Goal: Task Accomplishment & Management: Manage account settings

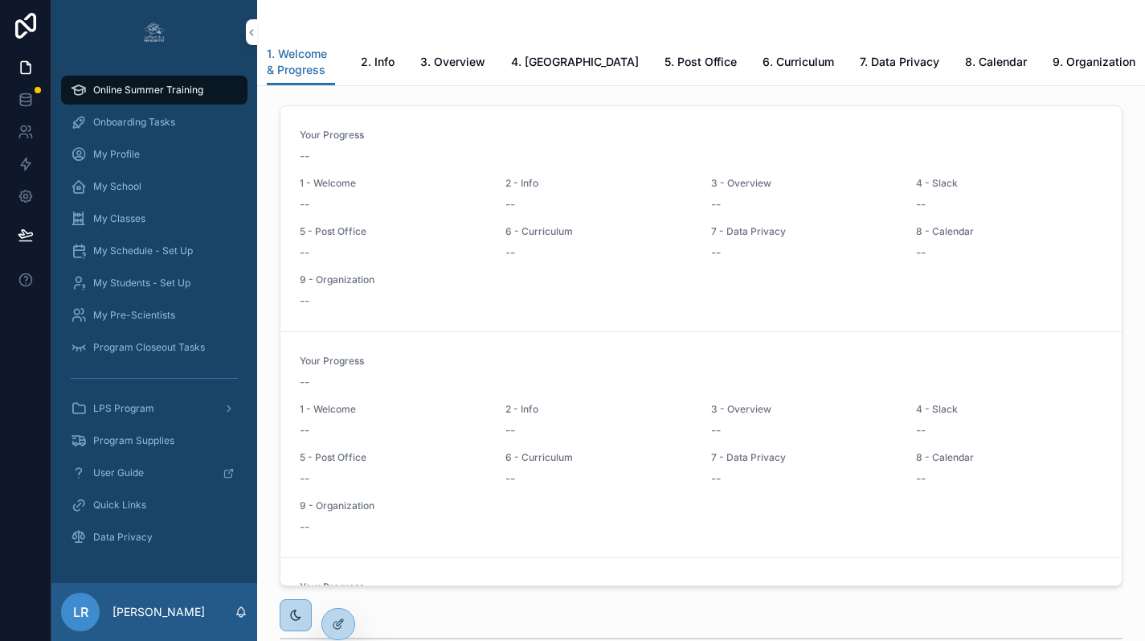
click at [0, 0] on icon at bounding box center [0, 0] width 0 height 0
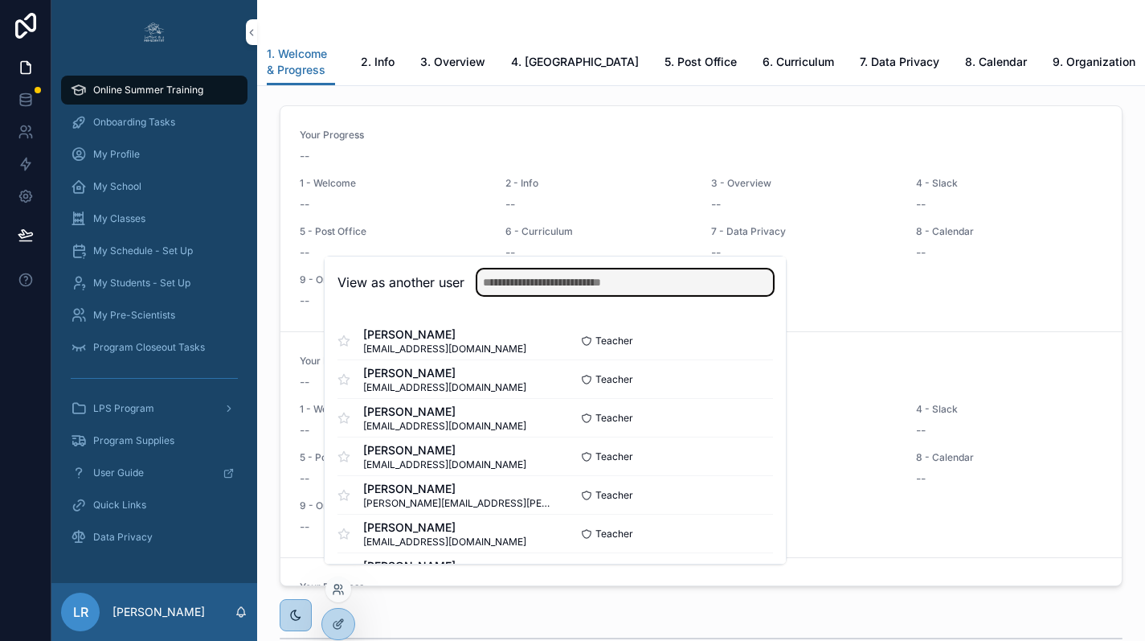
click at [530, 295] on input "text" at bounding box center [625, 282] width 296 height 26
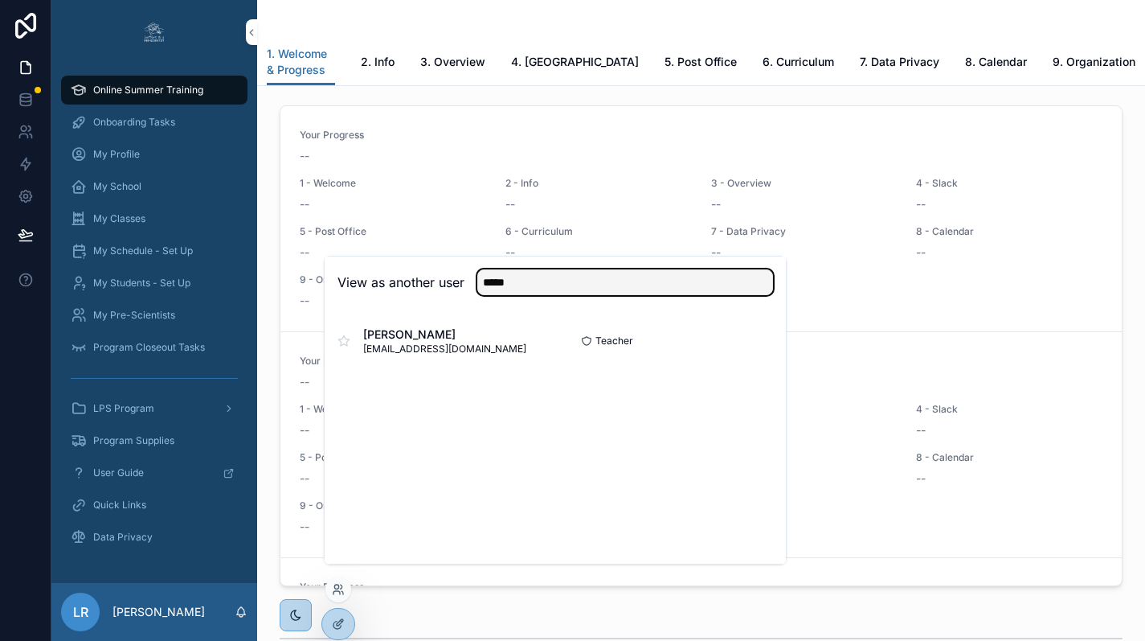
type input "*****"
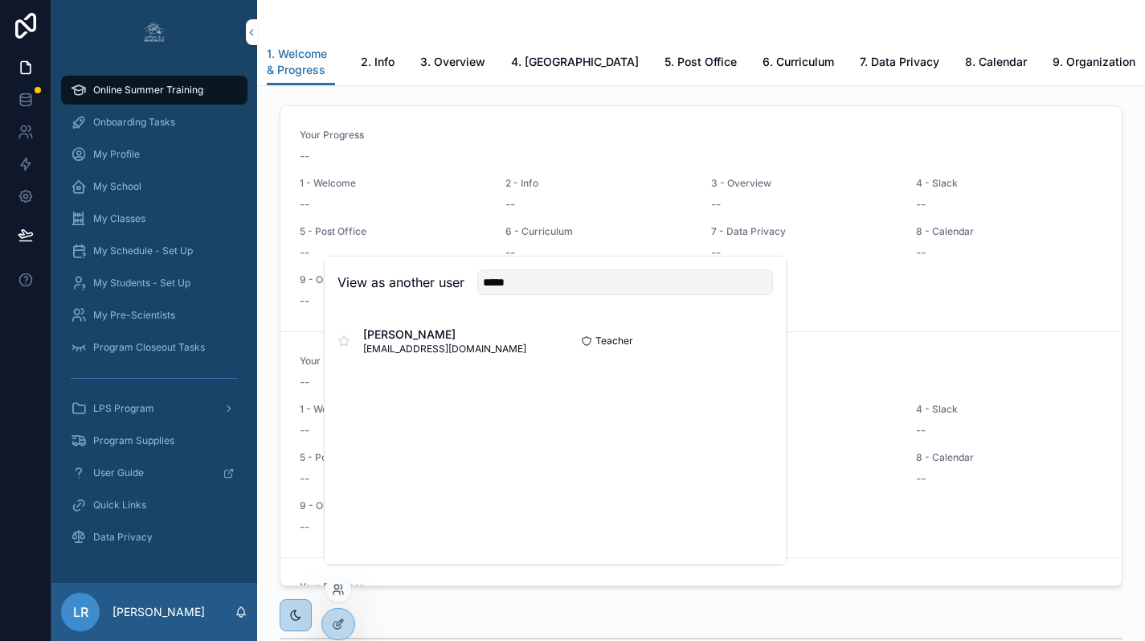
click at [0, 0] on button "Select" at bounding box center [0, 0] width 0 height 0
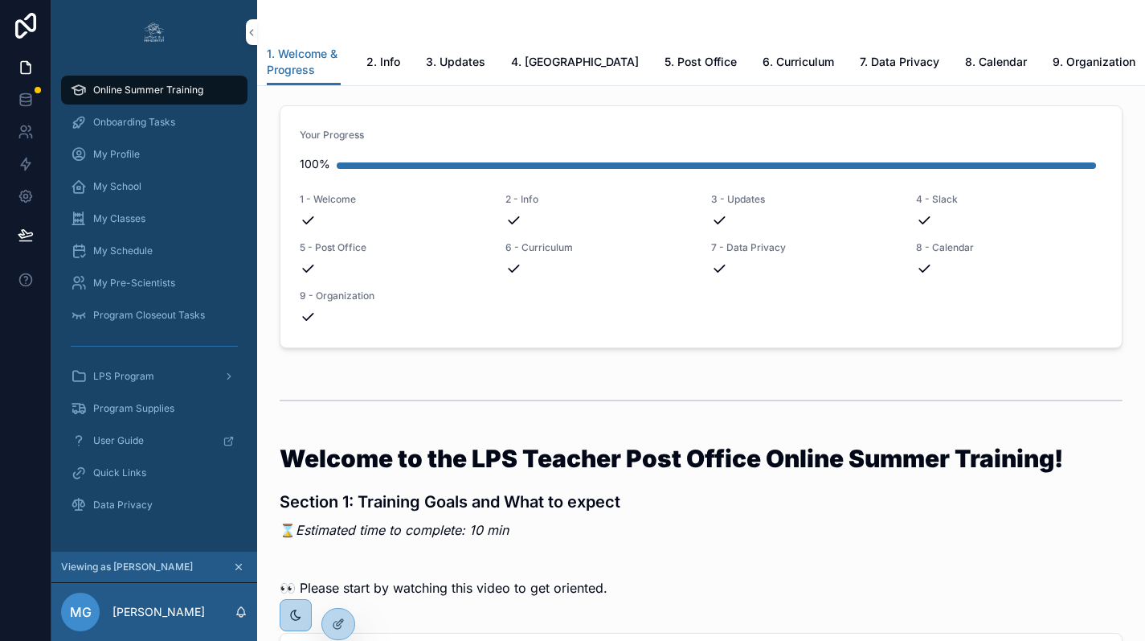
click at [145, 373] on span "LPS Program" at bounding box center [123, 376] width 61 height 13
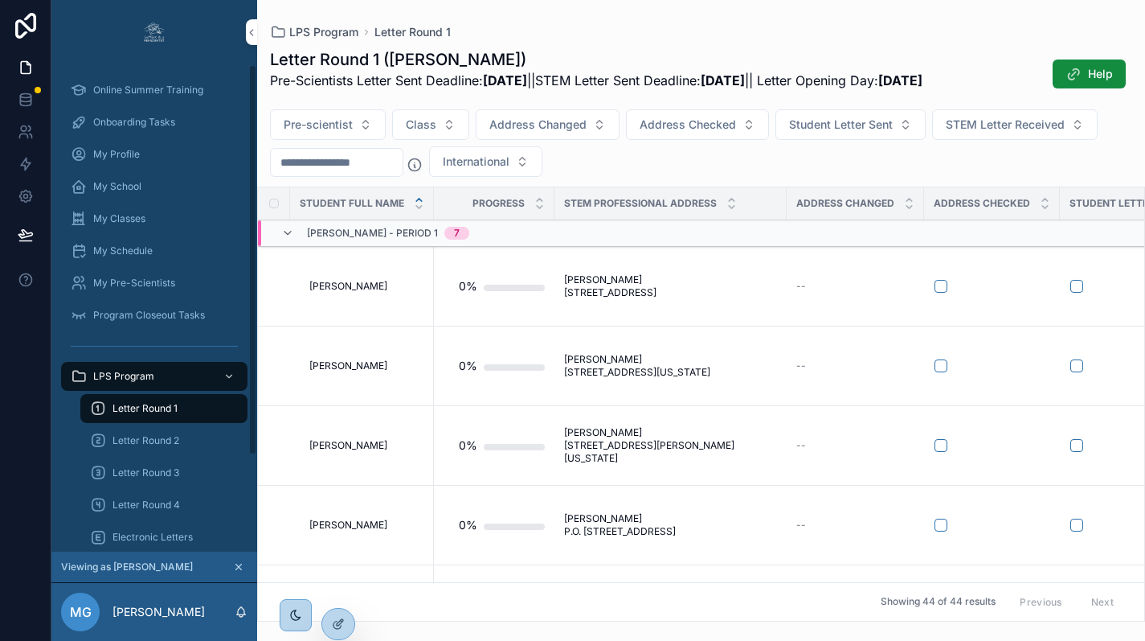
click at [128, 221] on span "My Classes" at bounding box center [119, 218] width 52 height 13
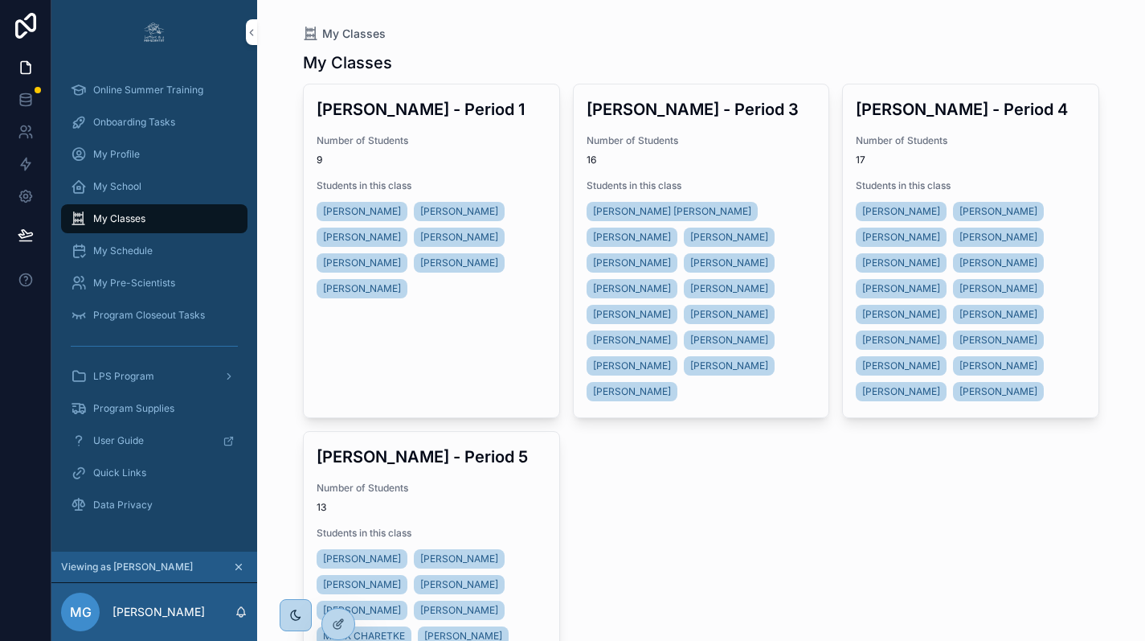
click at [447, 147] on div "Number of Students 9" at bounding box center [432, 150] width 230 height 32
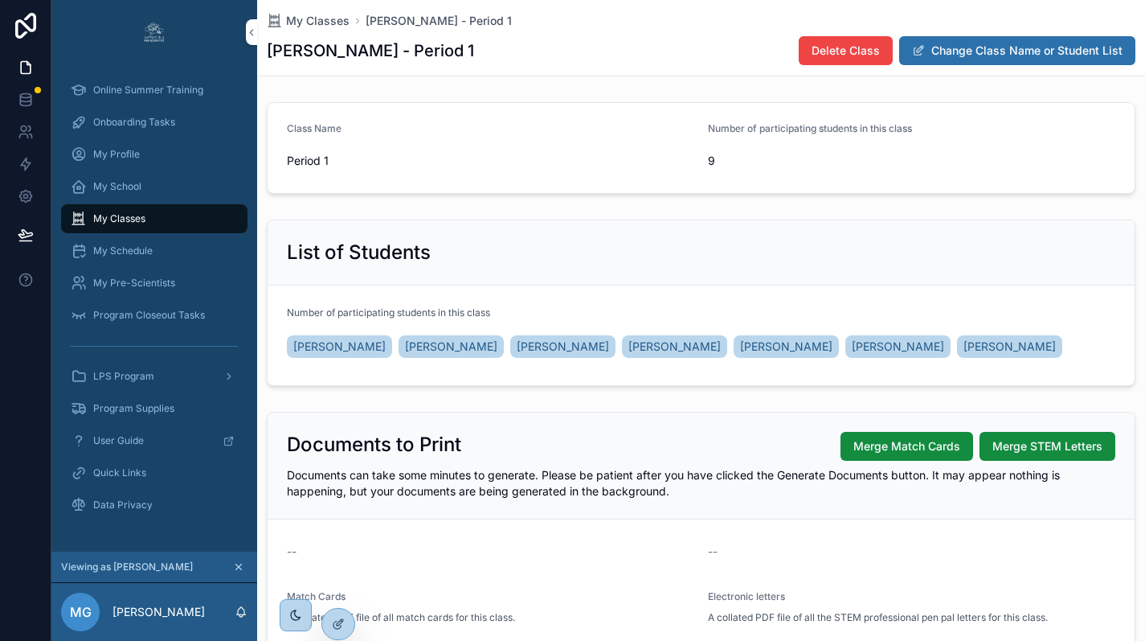
scroll to position [163, 0]
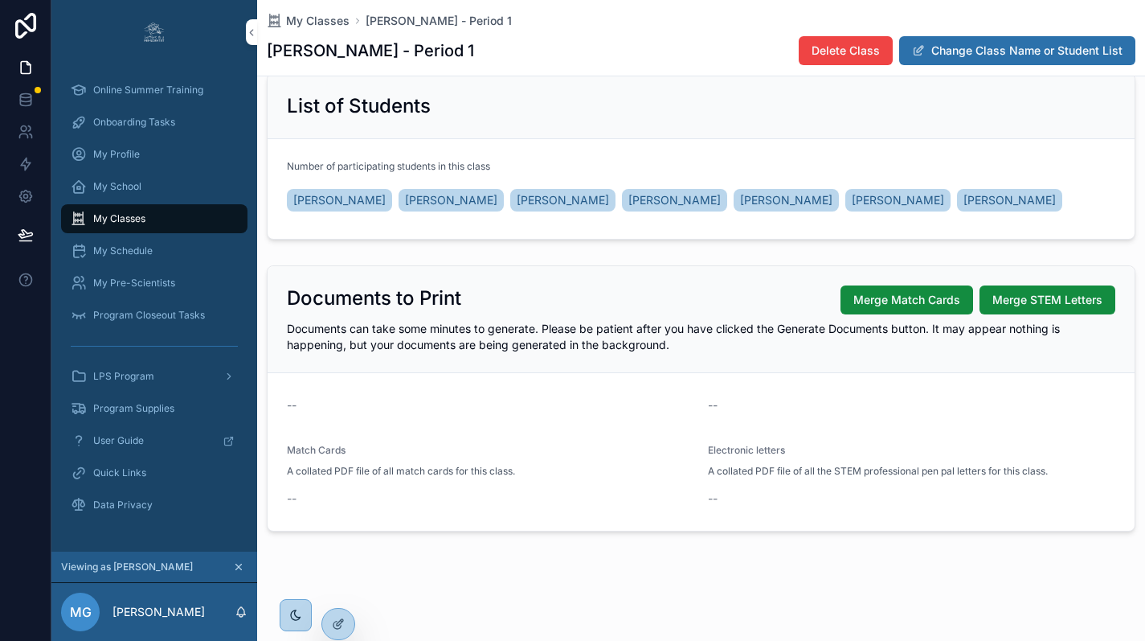
click at [930, 308] on span "Merge Match Cards" at bounding box center [906, 300] width 107 height 16
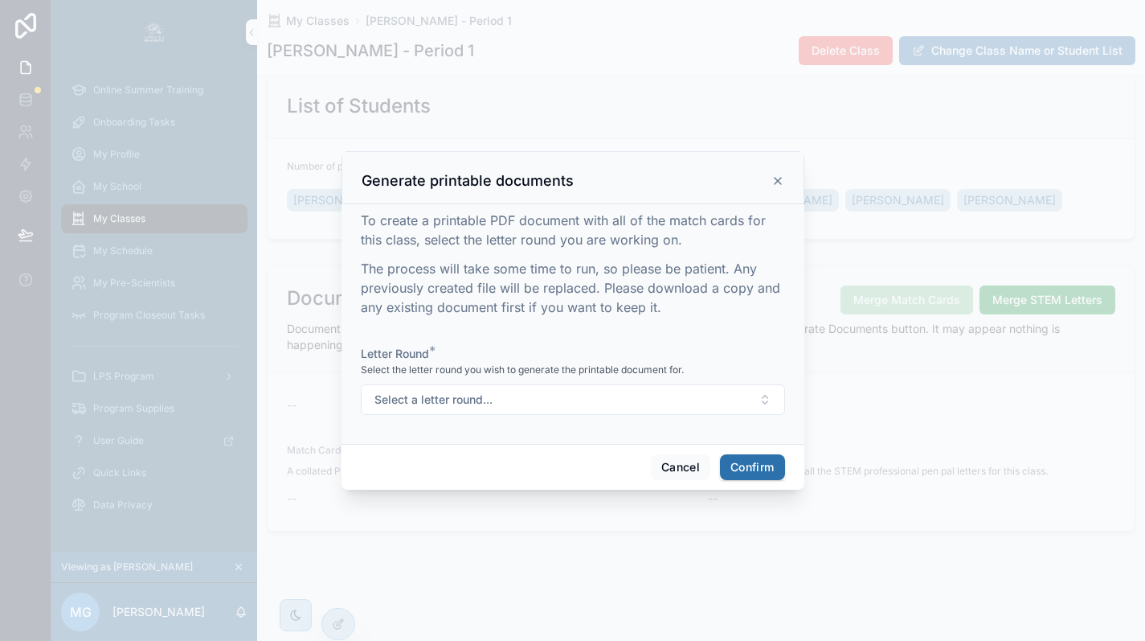
click at [669, 408] on button "Select a letter round..." at bounding box center [573, 399] width 424 height 31
click at [567, 480] on div "1" at bounding box center [566, 470] width 223 height 24
click at [750, 475] on button "Confirm" at bounding box center [752, 467] width 64 height 26
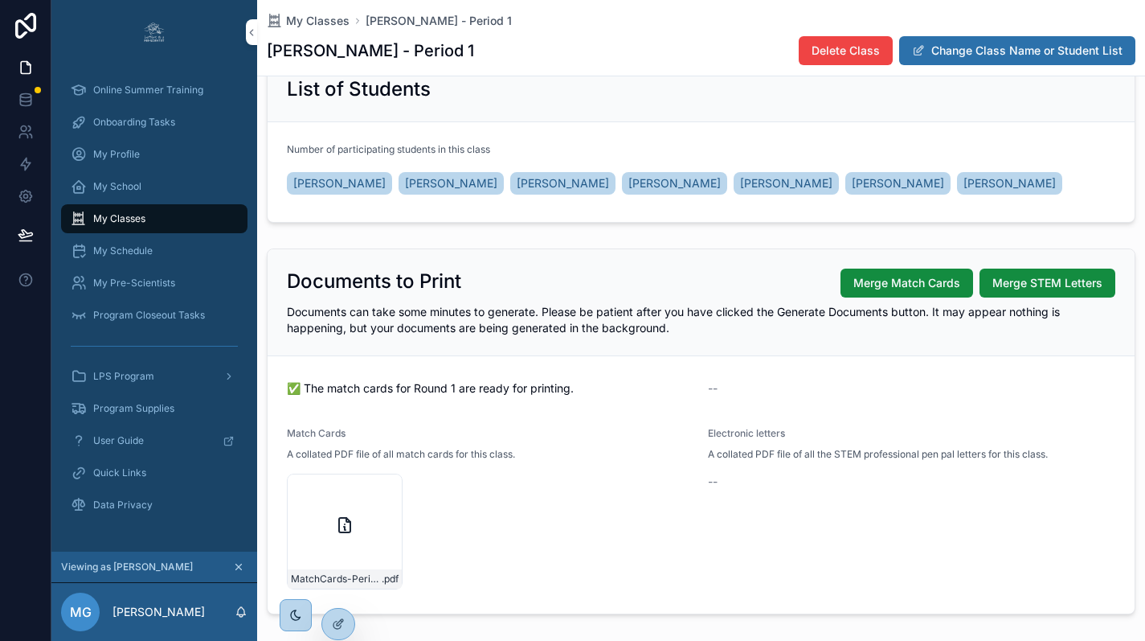
click at [310, 20] on span "My Classes" at bounding box center [317, 21] width 63 height 16
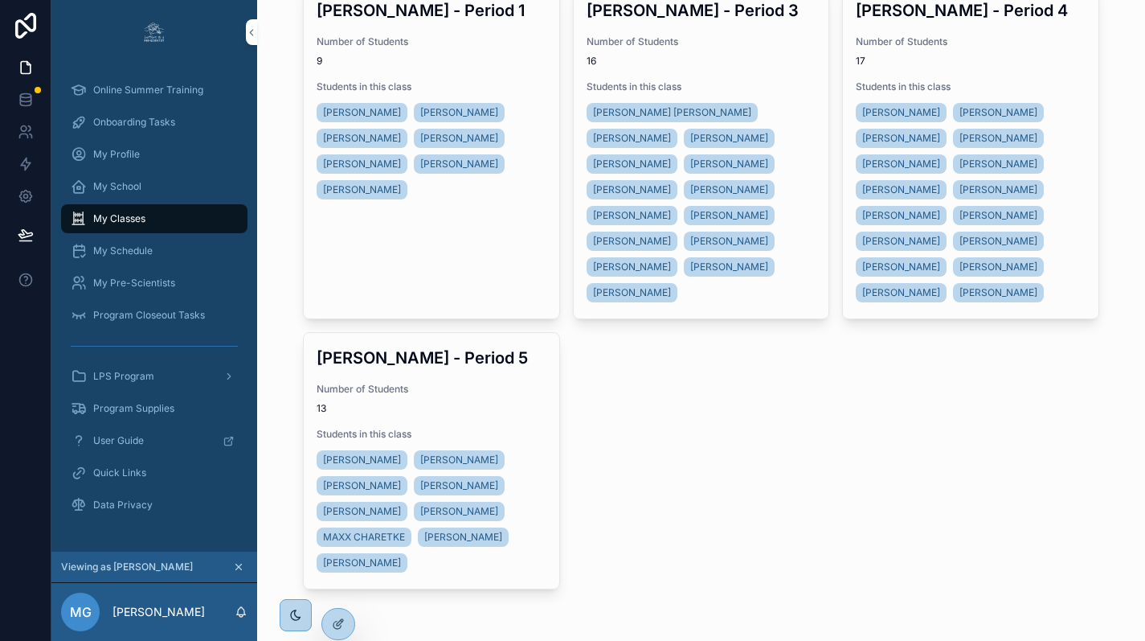
scroll to position [113, 0]
click at [754, 64] on div "[PERSON_NAME] - Period 3 Number of Students 16 Students in this class [PERSON_N…" at bounding box center [702, 152] width 256 height 333
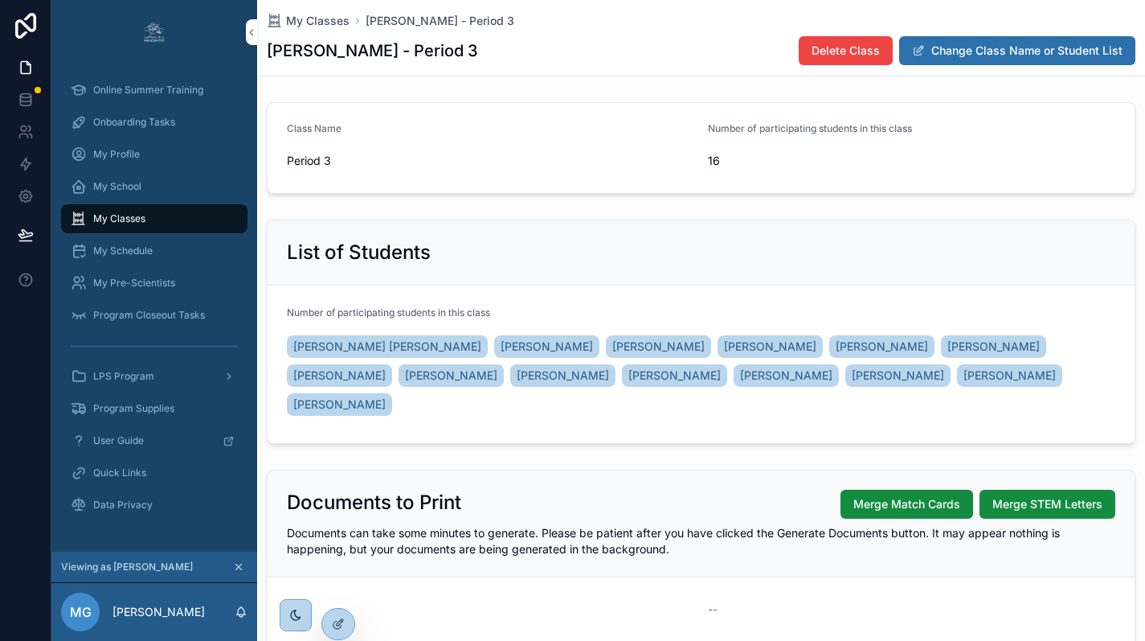
click at [928, 496] on span "Merge Match Cards" at bounding box center [906, 504] width 107 height 16
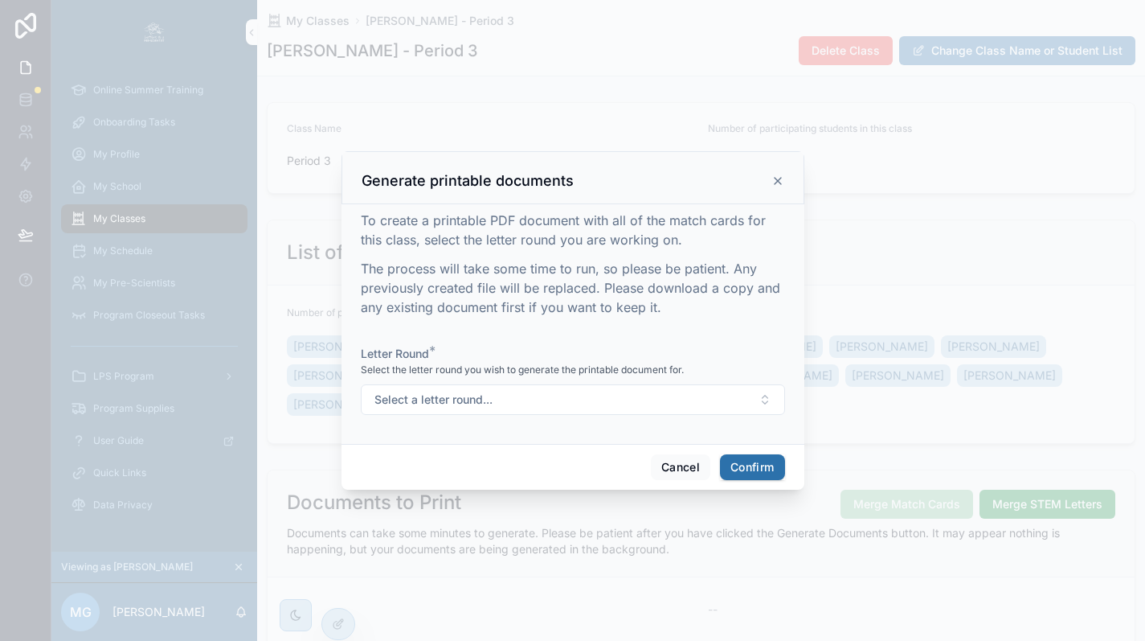
click at [640, 398] on button "Select a letter round..." at bounding box center [573, 399] width 424 height 31
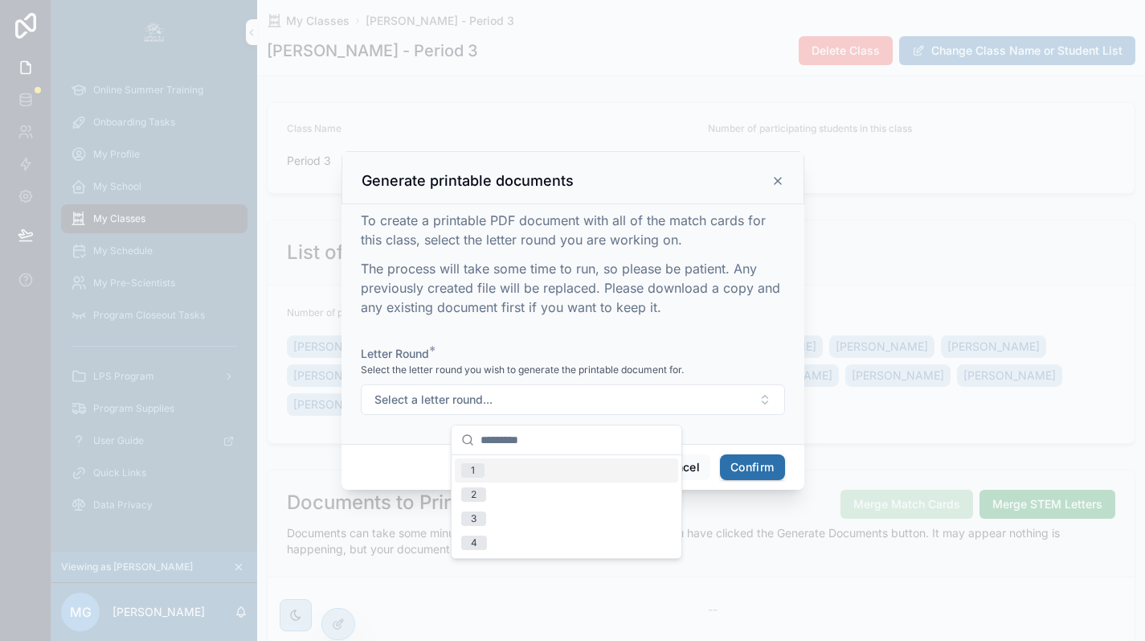
click at [575, 471] on div "1" at bounding box center [566, 470] width 223 height 24
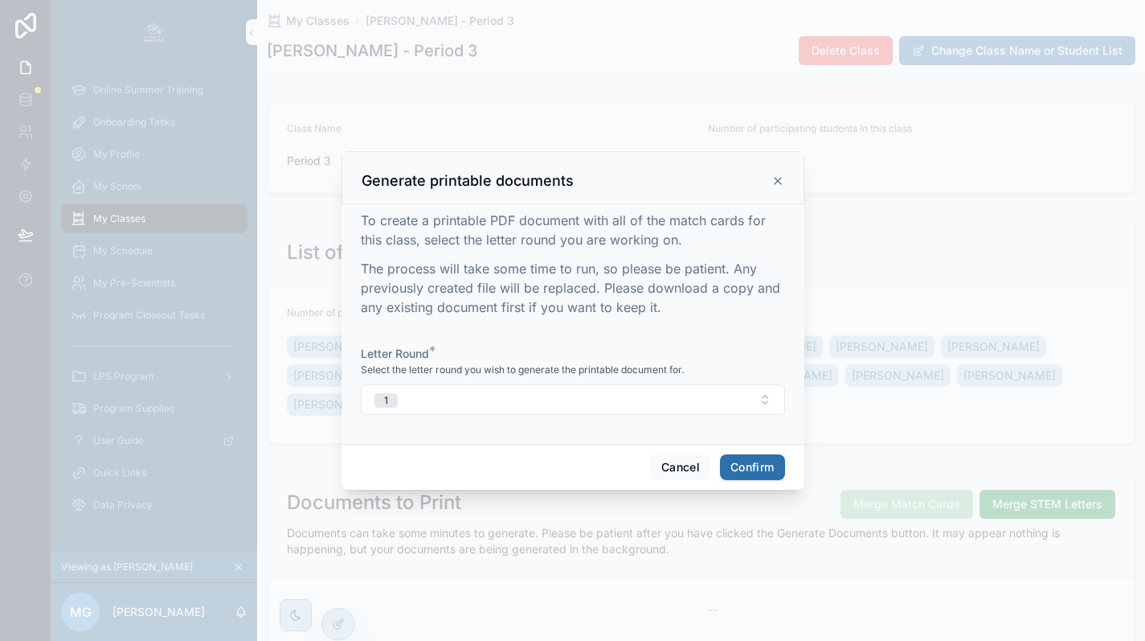
click at [759, 473] on button "Confirm" at bounding box center [752, 467] width 64 height 26
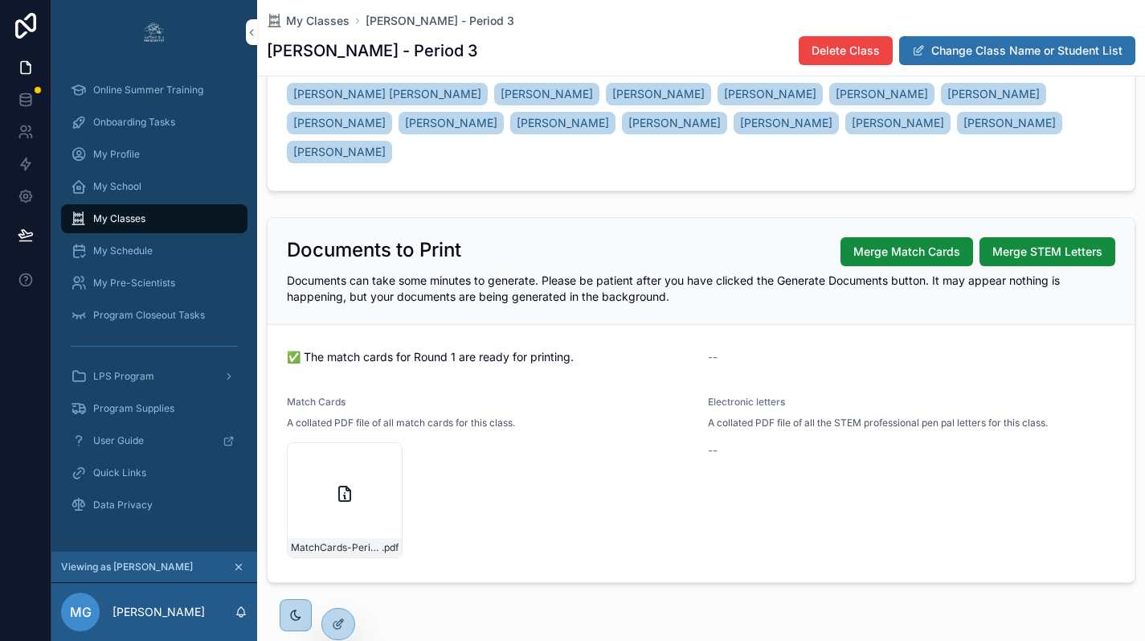
scroll to position [263, 0]
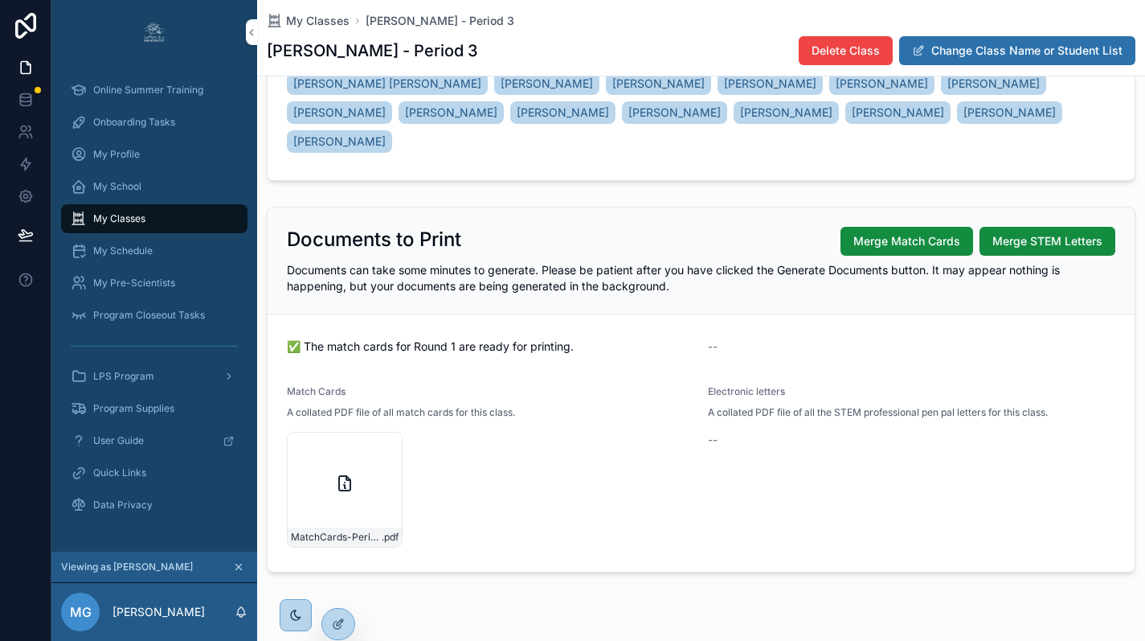
click at [0, 0] on icon "scrollable content" at bounding box center [0, 0] width 0 height 0
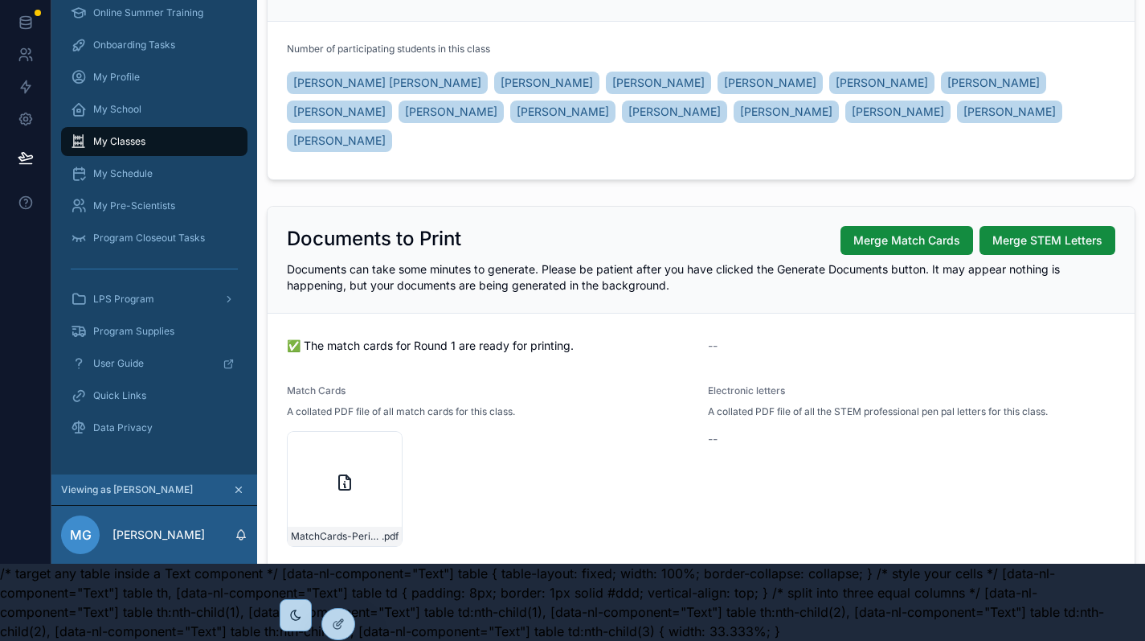
scroll to position [184, 0]
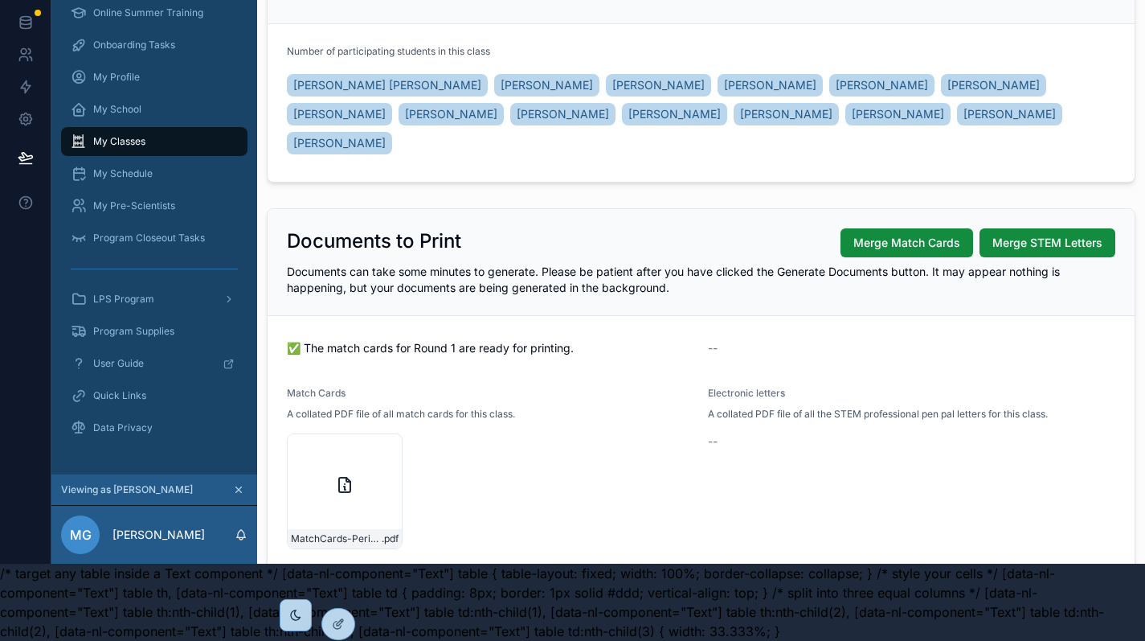
click at [0, 0] on icon "scrollable content" at bounding box center [0, 0] width 0 height 0
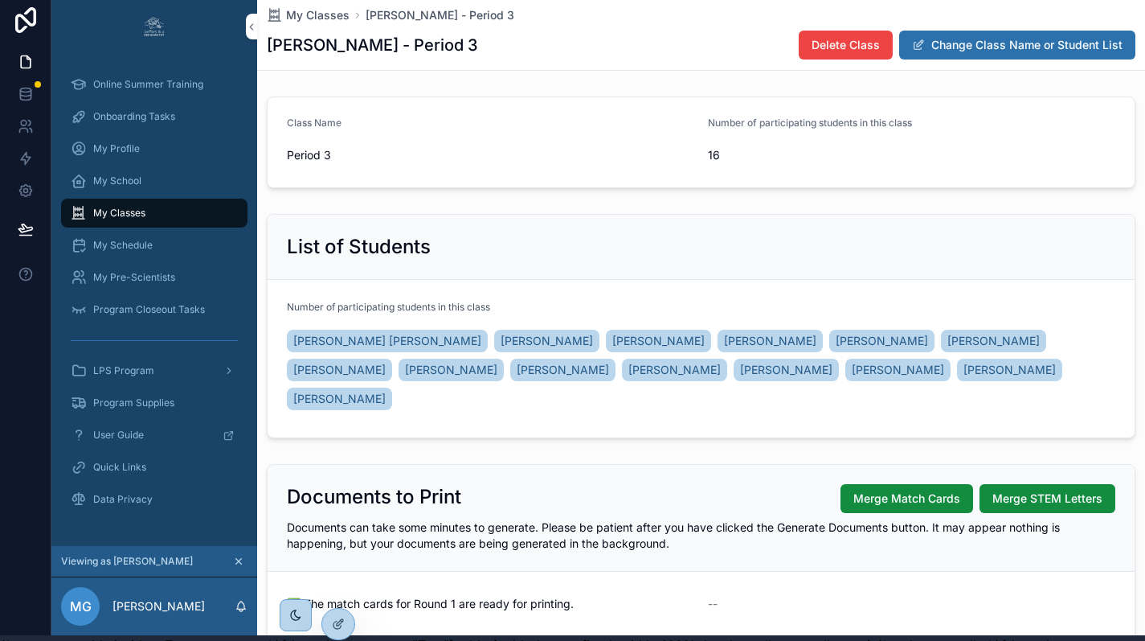
scroll to position [0, 0]
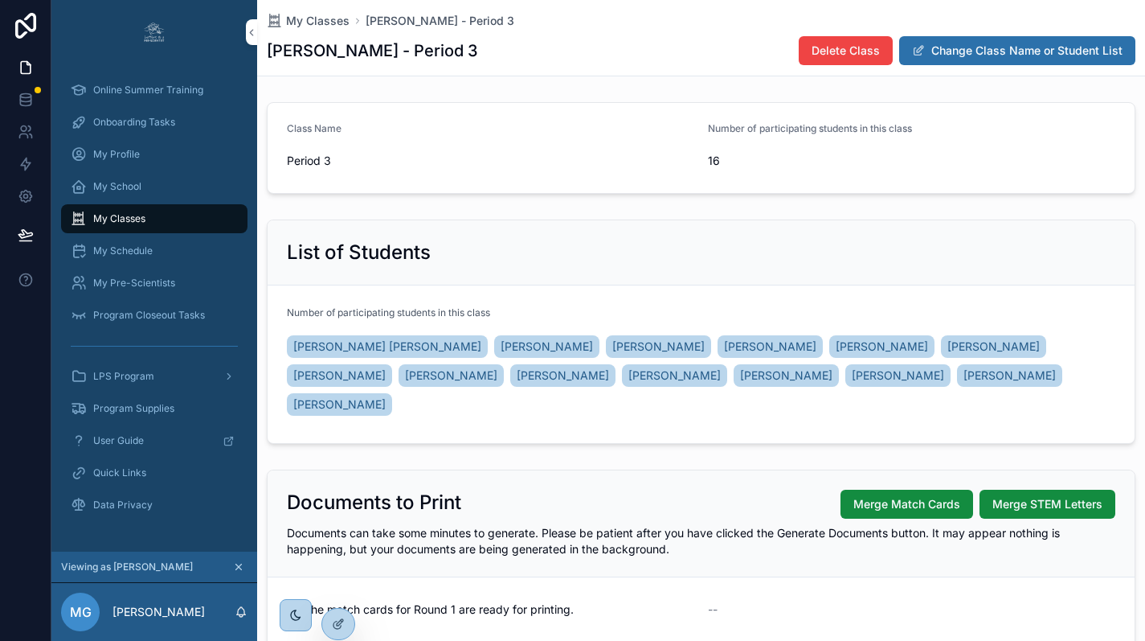
click at [323, 23] on span "My Classes" at bounding box center [317, 21] width 63 height 16
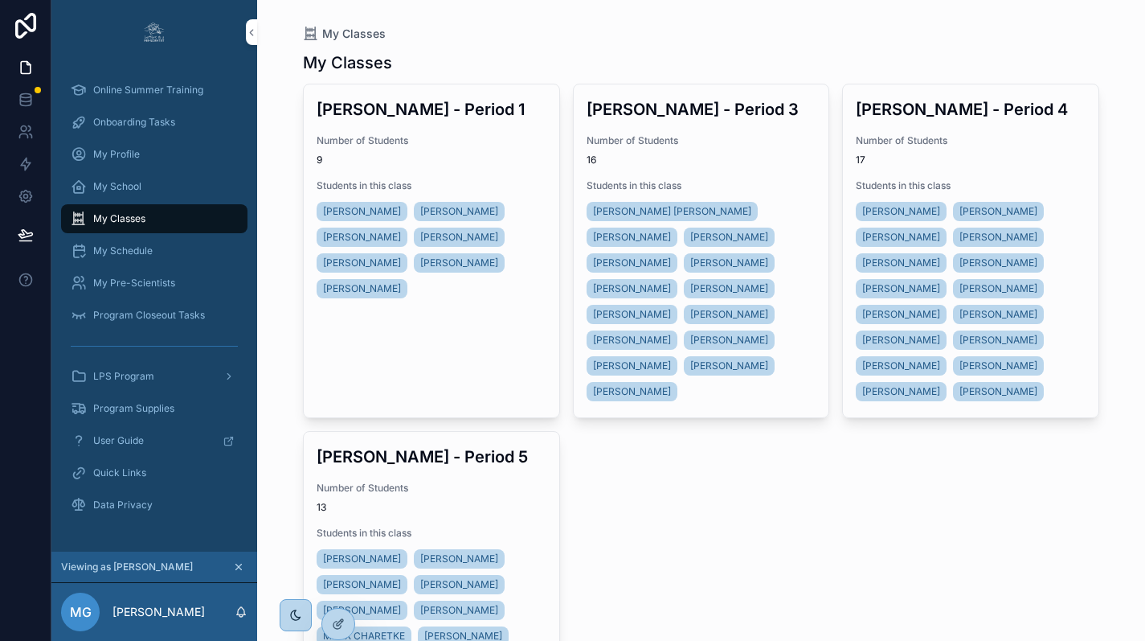
click at [908, 115] on h3 "[PERSON_NAME] - Period 4" at bounding box center [971, 109] width 230 height 24
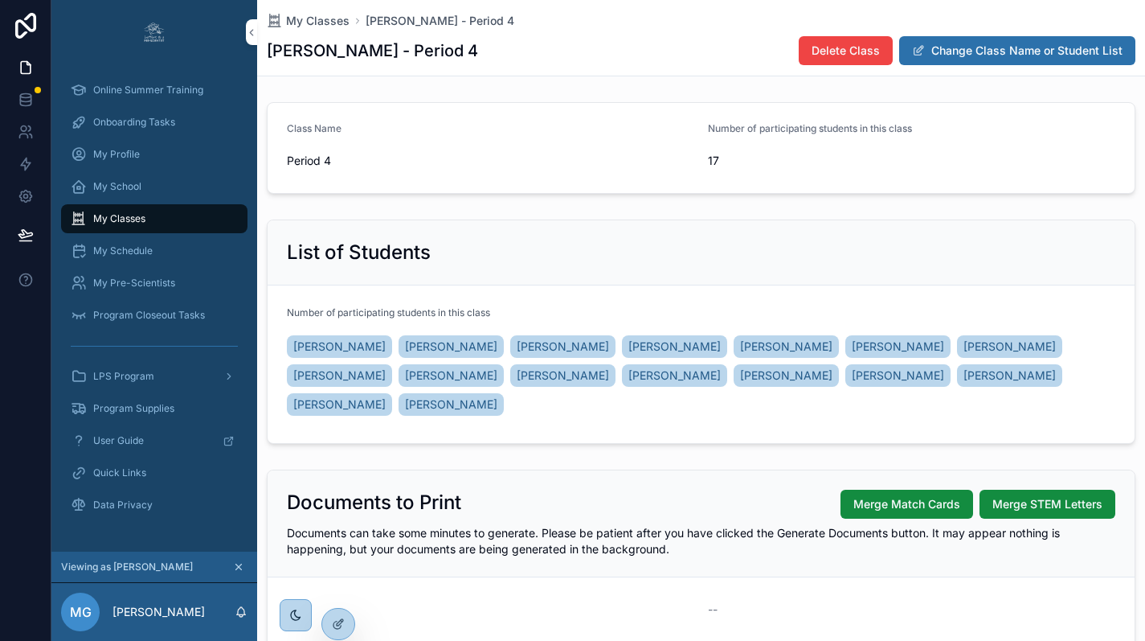
click at [883, 501] on span "Merge Match Cards" at bounding box center [906, 504] width 107 height 16
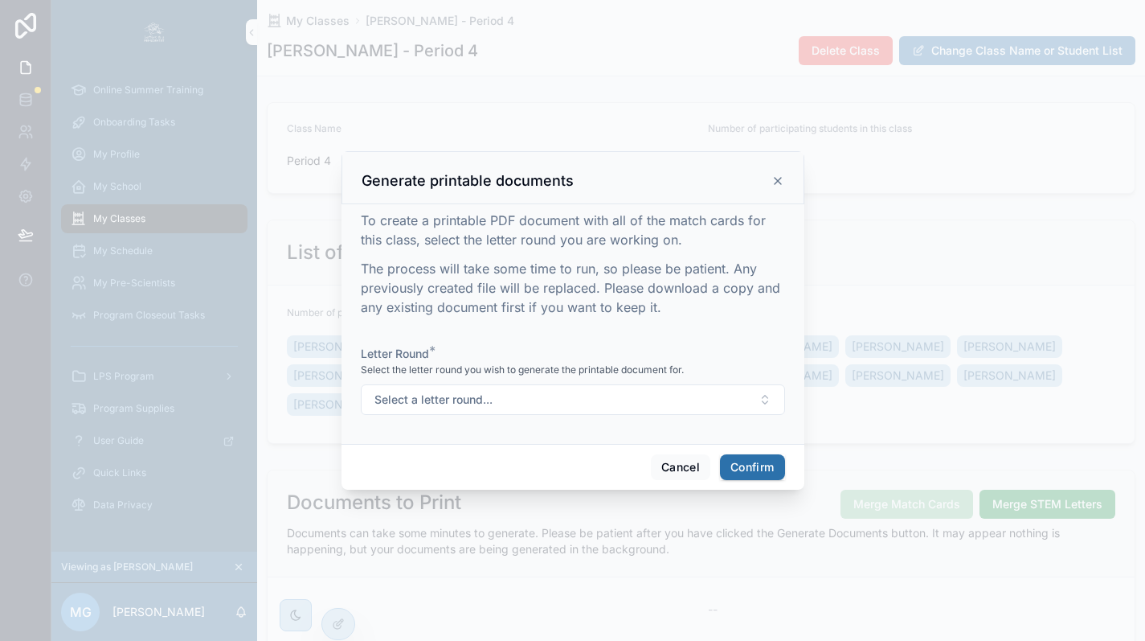
click at [585, 401] on button "Select a letter round..." at bounding box center [573, 399] width 424 height 31
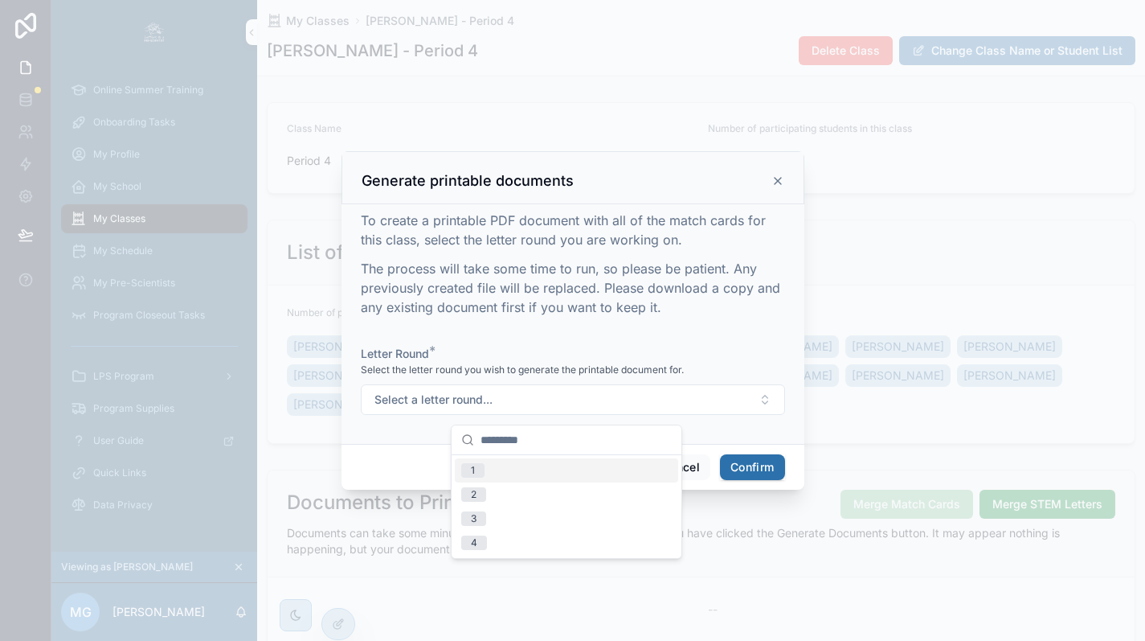
click at [524, 474] on div "1" at bounding box center [566, 470] width 223 height 24
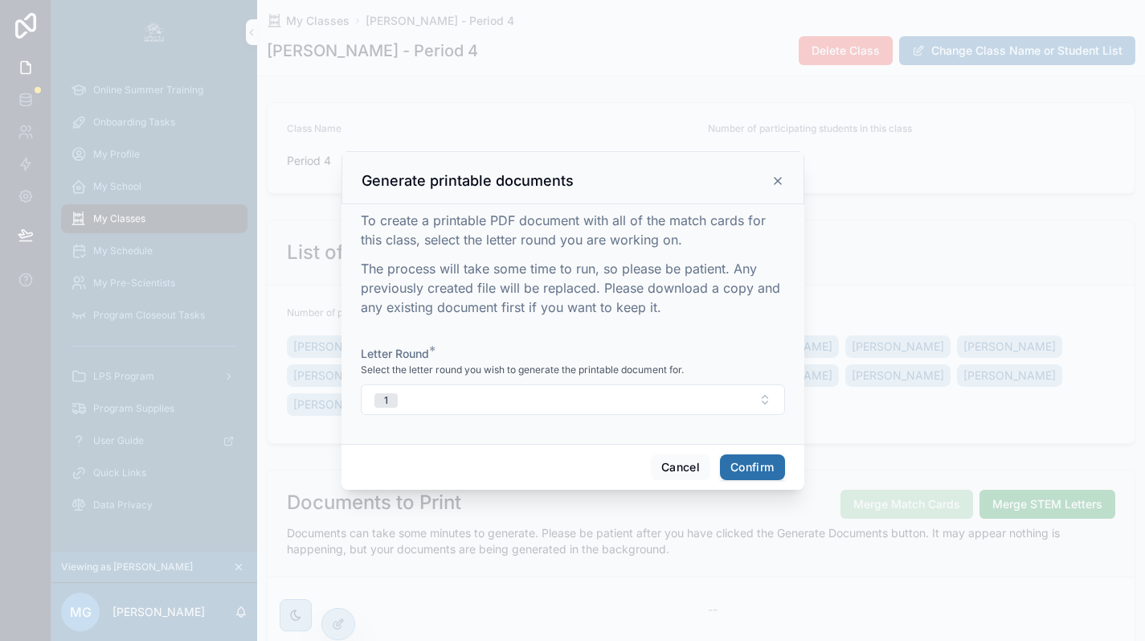
click at [742, 473] on button "Confirm" at bounding box center [752, 467] width 64 height 26
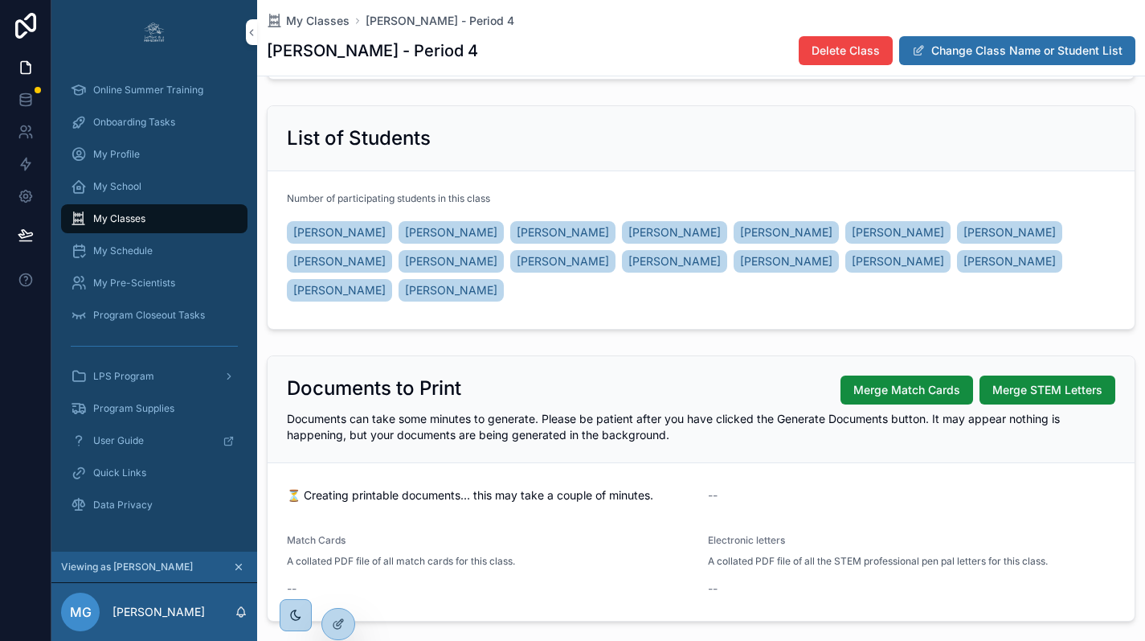
scroll to position [158, 0]
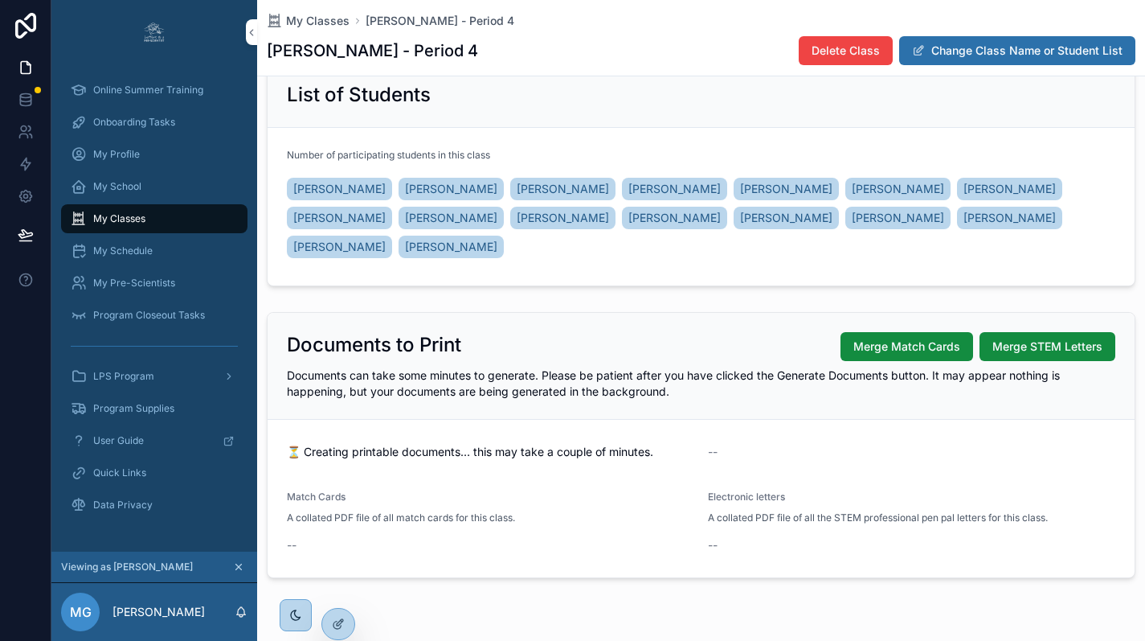
click at [921, 351] on span "Merge Match Cards" at bounding box center [906, 346] width 107 height 16
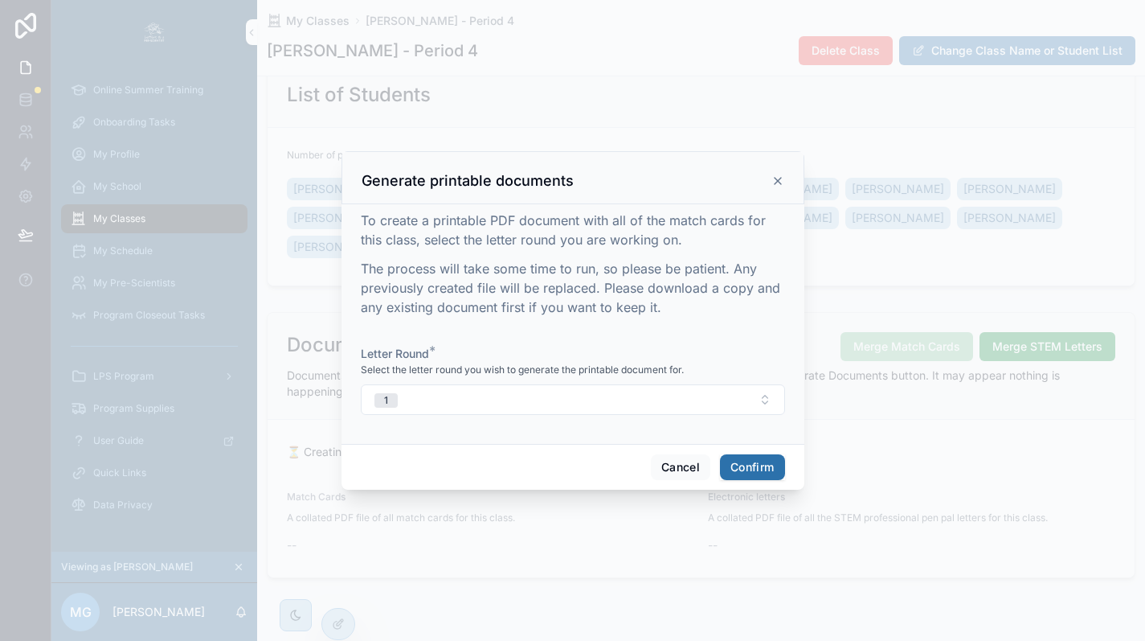
click at [774, 477] on button "Confirm" at bounding box center [752, 467] width 64 height 26
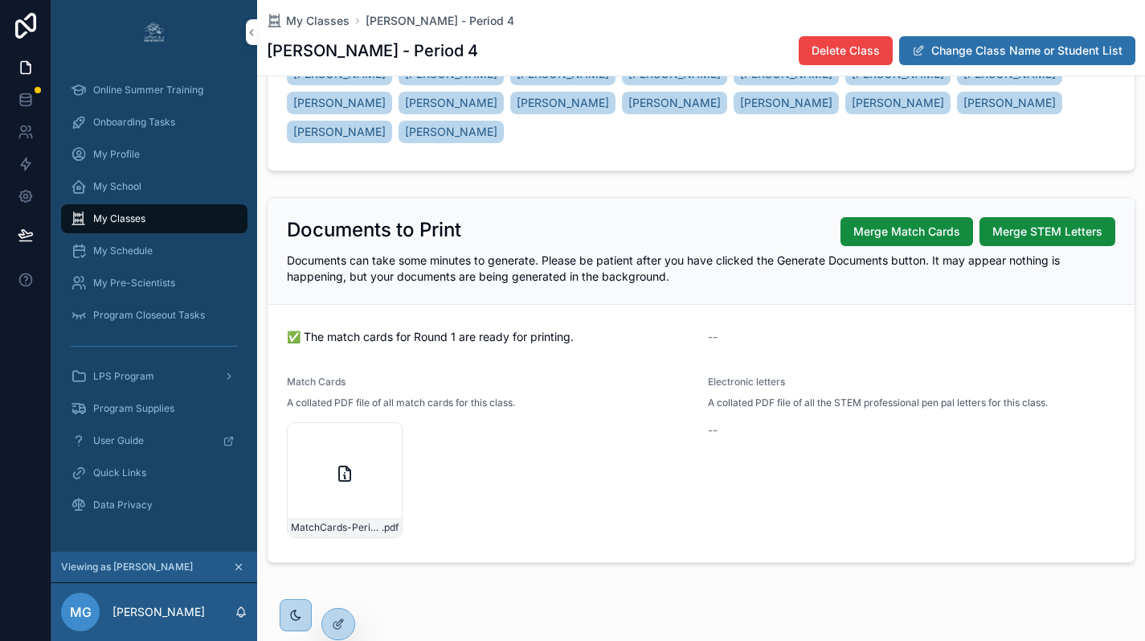
scroll to position [292, 0]
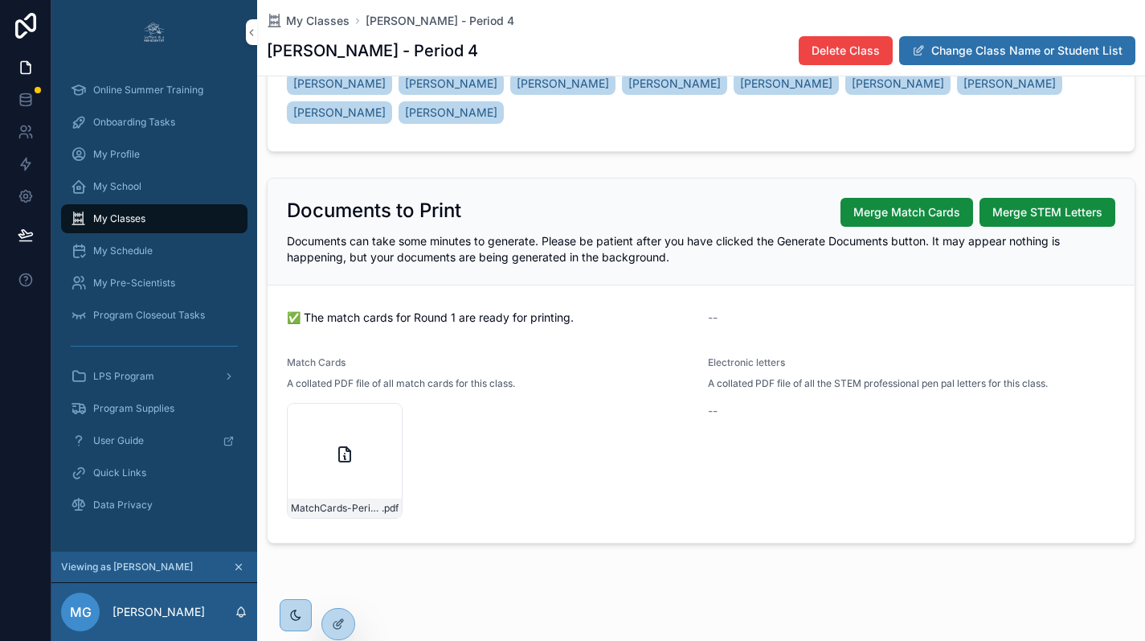
click at [0, 0] on icon "scrollable content" at bounding box center [0, 0] width 0 height 0
click at [323, 23] on span "My Classes" at bounding box center [317, 21] width 63 height 16
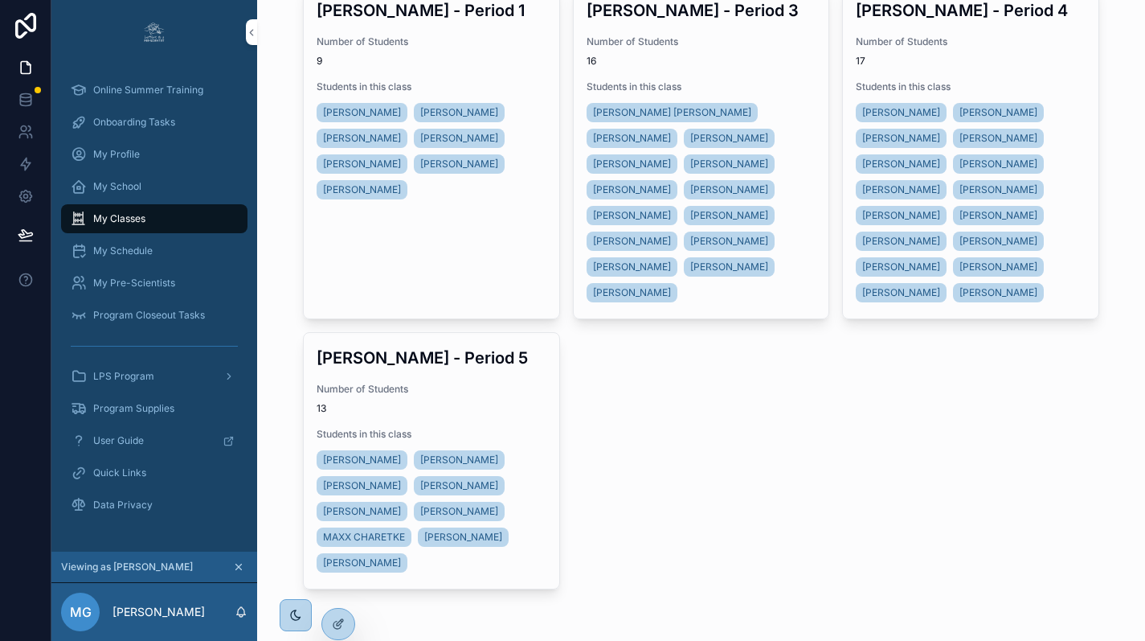
scroll to position [113, 0]
click at [445, 211] on link "[PERSON_NAME] - Period 1 Number of Students 9 Students in this class [PERSON_NA…" at bounding box center [431, 152] width 257 height 334
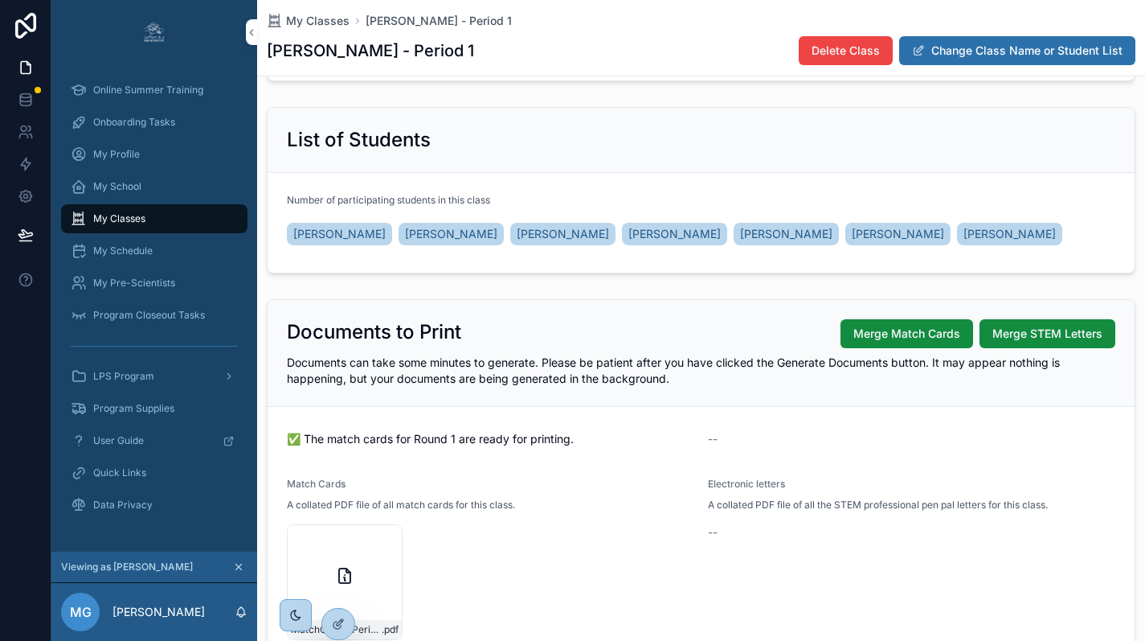
click at [0, 0] on icon "scrollable content" at bounding box center [0, 0] width 0 height 0
click at [324, 22] on span "My Classes" at bounding box center [317, 21] width 63 height 16
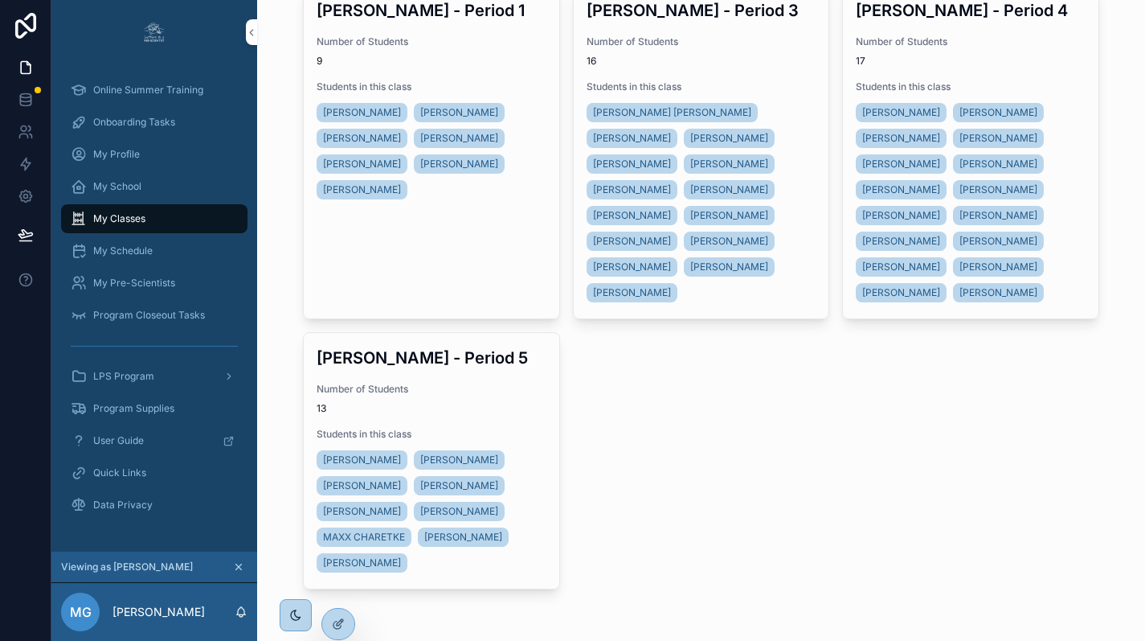
click at [497, 395] on span "Number of Students" at bounding box center [432, 389] width 230 height 13
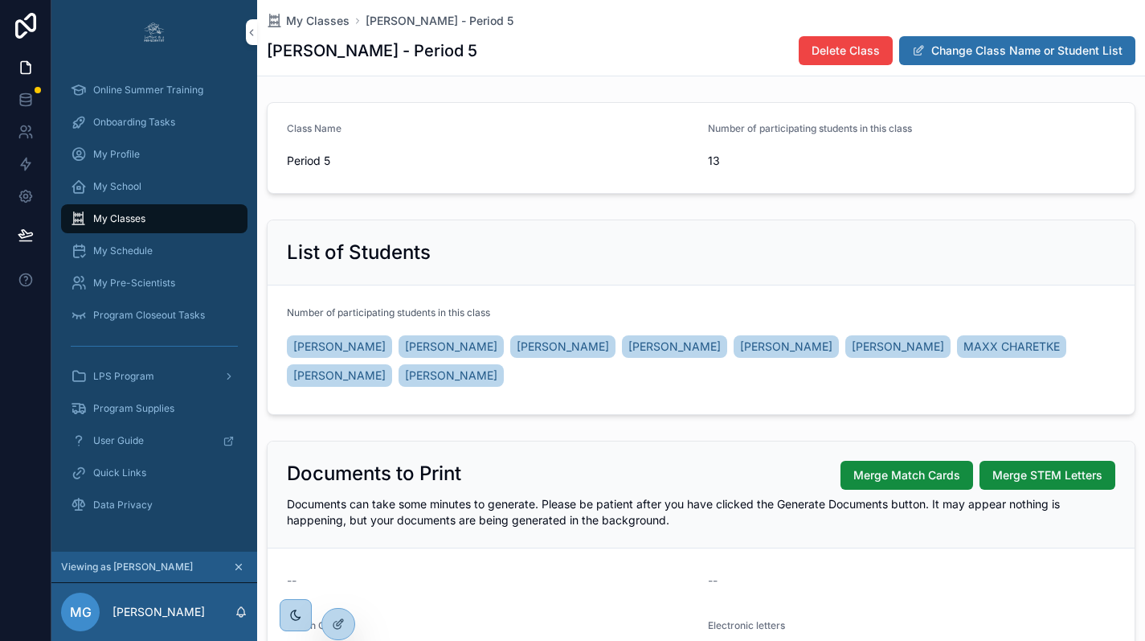
click at [870, 477] on span "Merge Match Cards" at bounding box center [906, 475] width 107 height 16
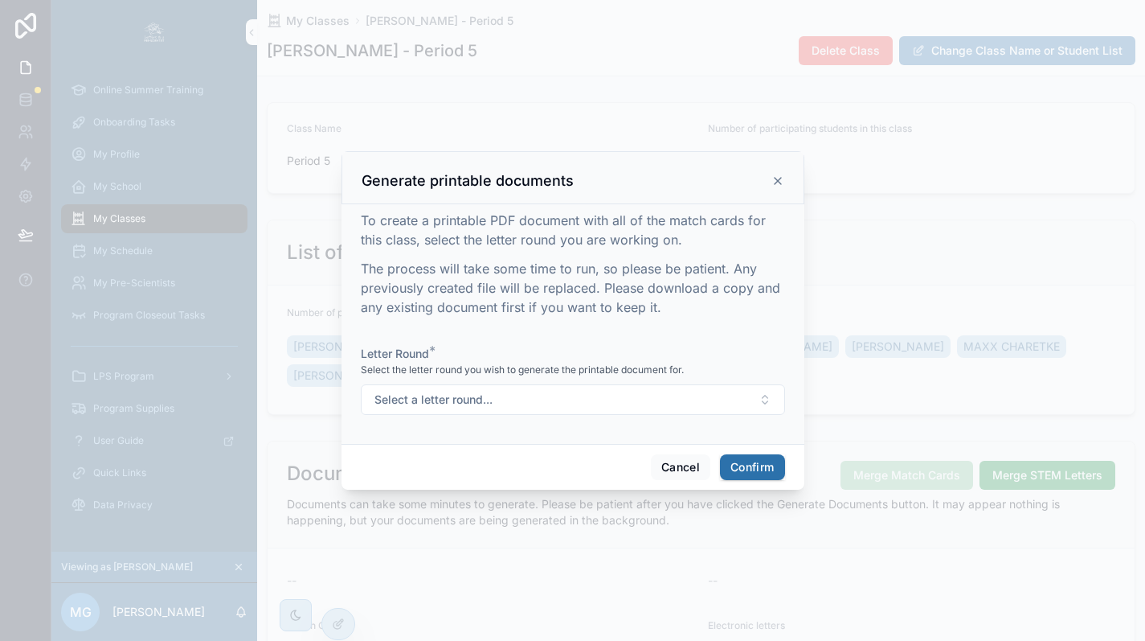
click at [526, 403] on button "Select a letter round..." at bounding box center [573, 399] width 424 height 31
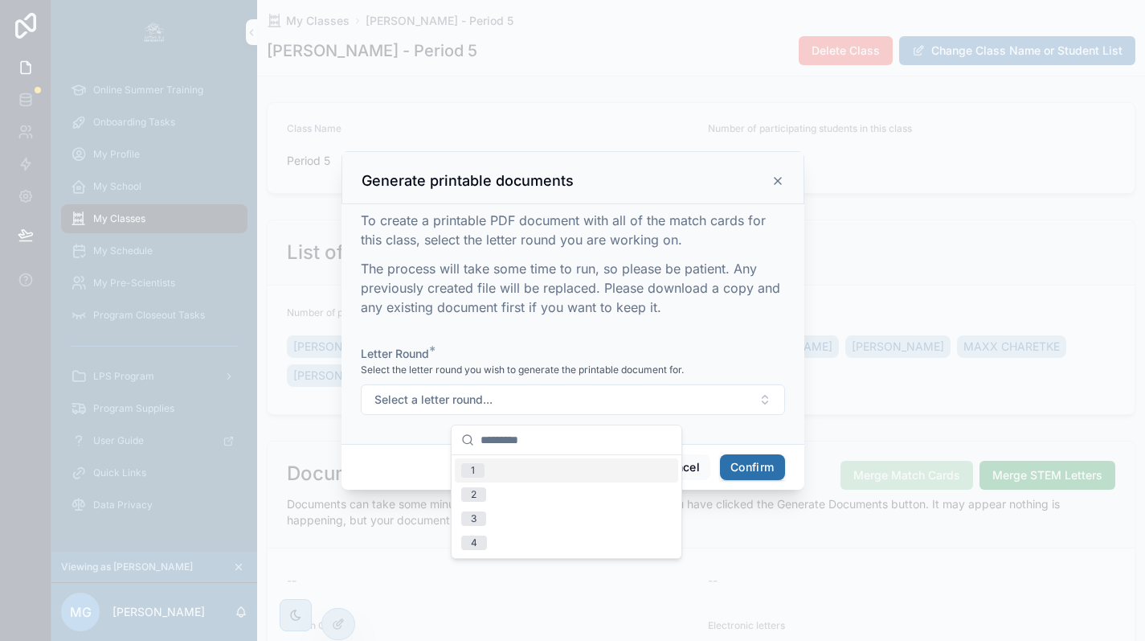
click at [481, 477] on div "1" at bounding box center [566, 470] width 223 height 24
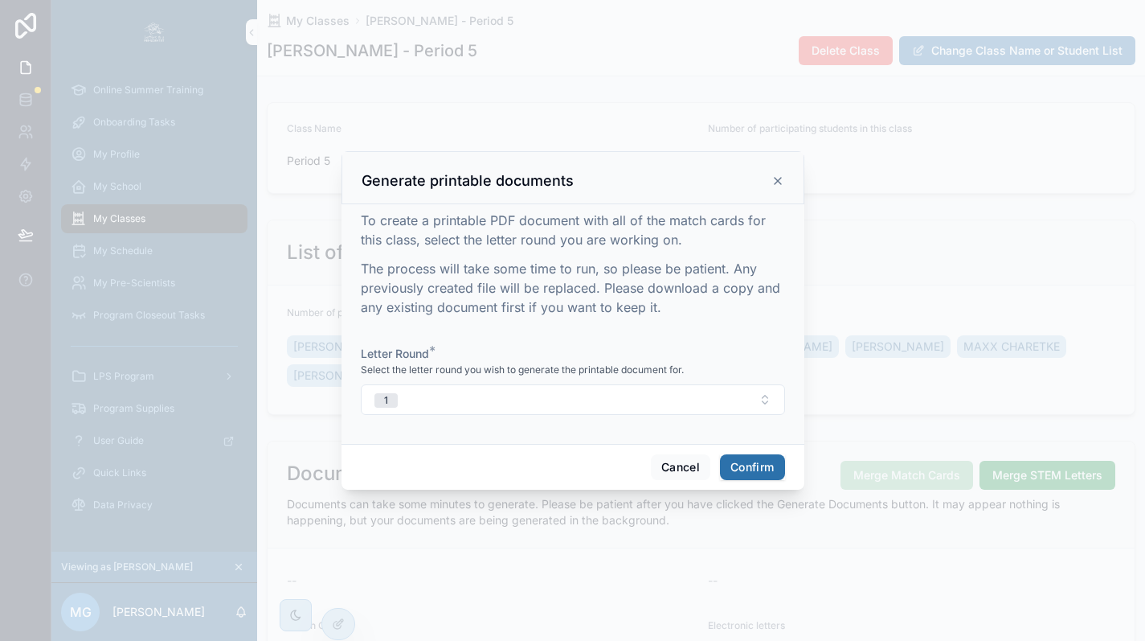
click at [731, 478] on button "Confirm" at bounding box center [752, 467] width 64 height 26
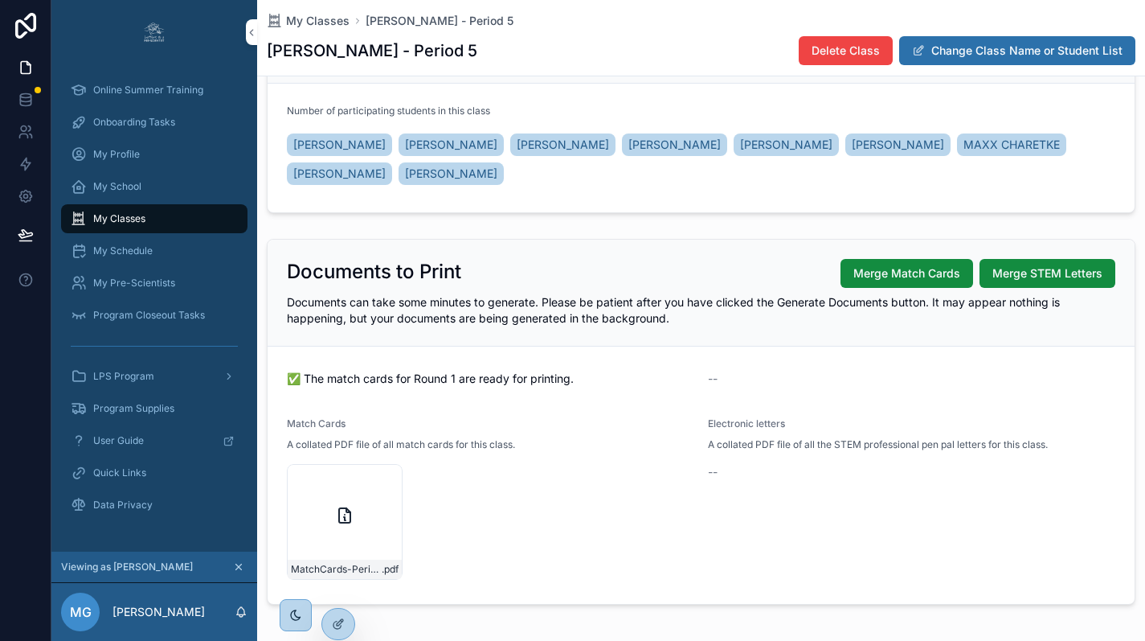
scroll to position [263, 0]
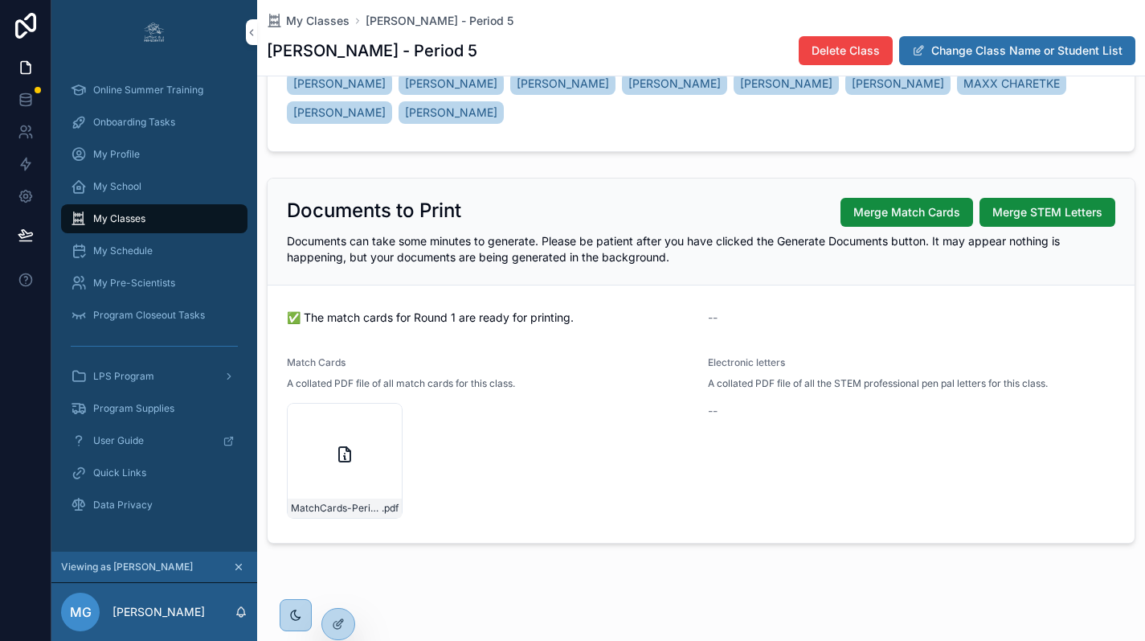
click at [399, 423] on div "MatchCards-Period-5---Round-1 .pdf" at bounding box center [345, 461] width 116 height 116
click at [0, 0] on icon "scrollable content" at bounding box center [0, 0] width 0 height 0
click at [138, 283] on span "My Pre-Scientists" at bounding box center [134, 282] width 82 height 13
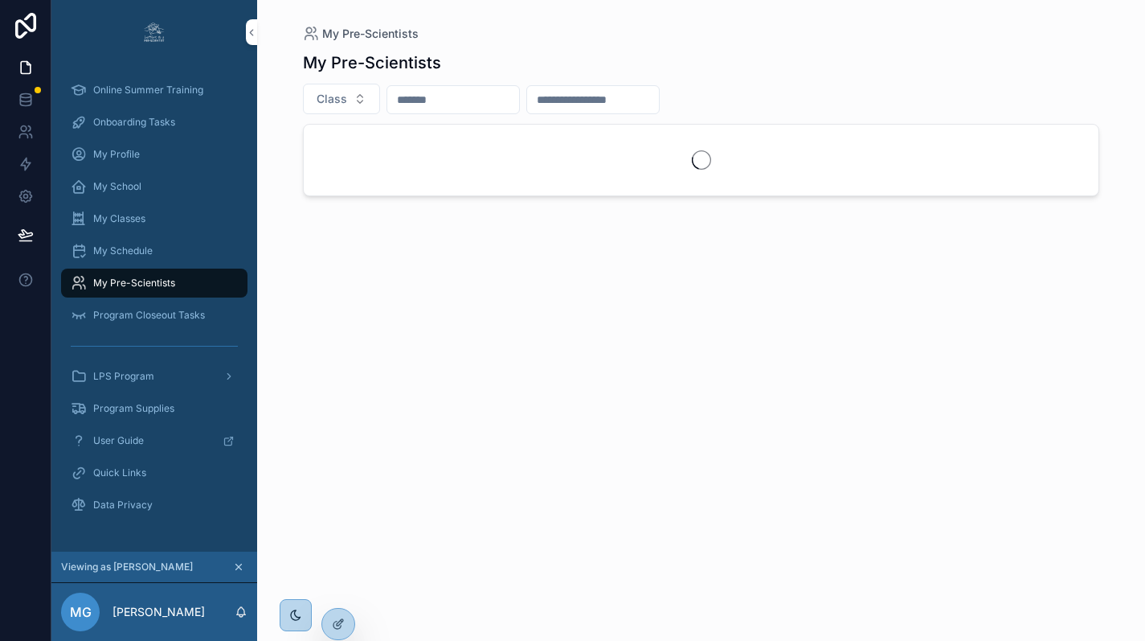
click at [445, 105] on input "scrollable content" at bounding box center [453, 99] width 132 height 23
type input "***"
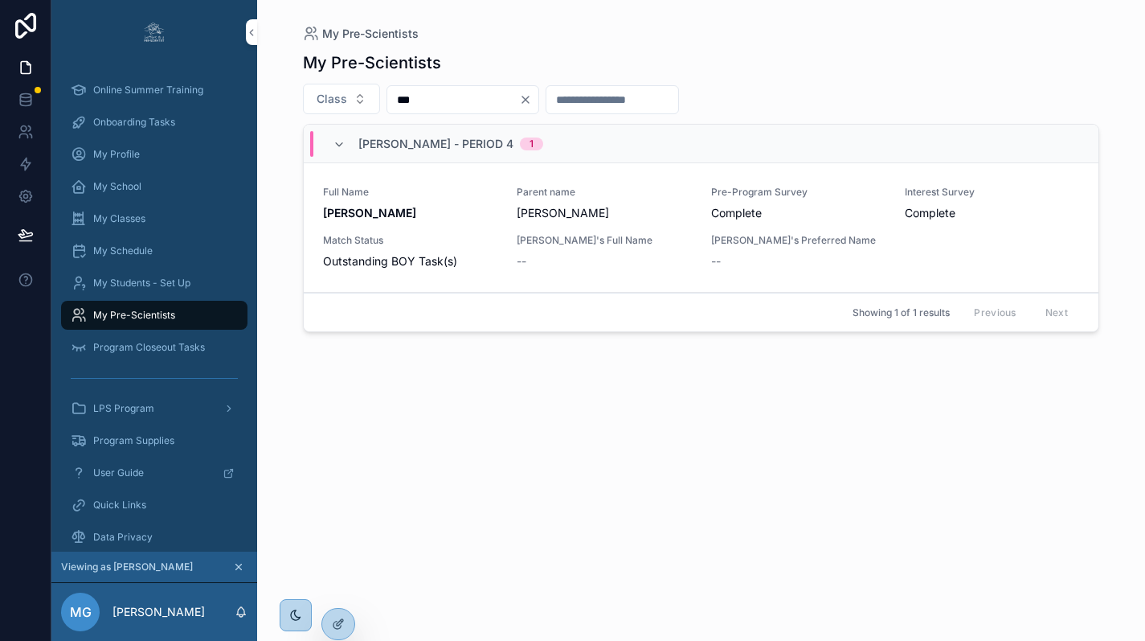
click at [143, 119] on span "Onboarding Tasks" at bounding box center [134, 122] width 82 height 13
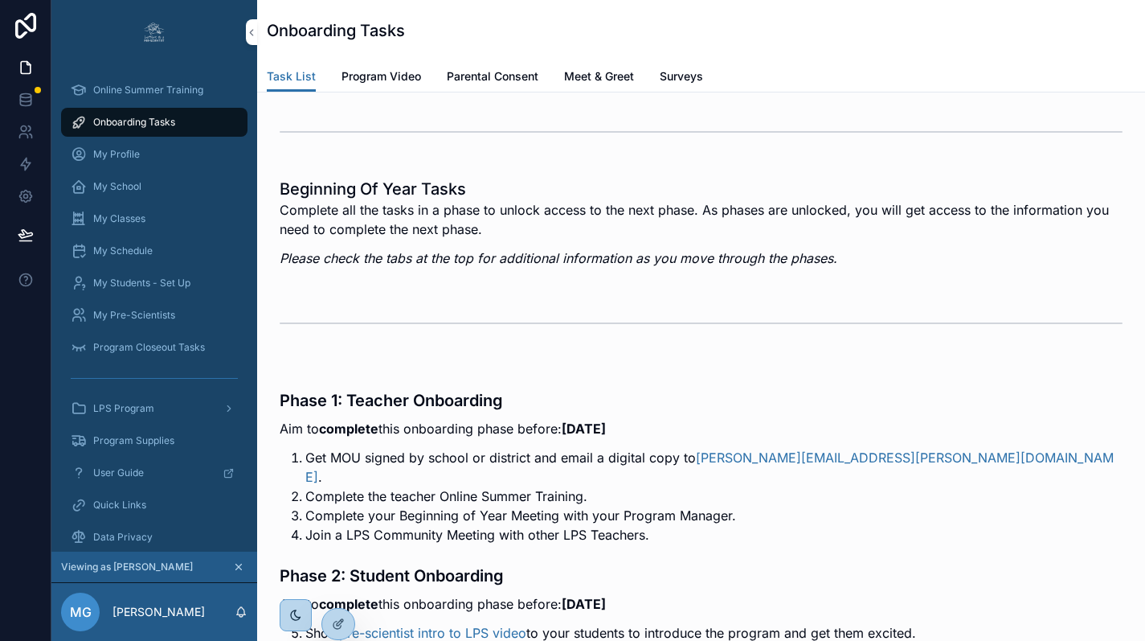
click at [681, 75] on span "Surveys" at bounding box center [681, 76] width 43 height 16
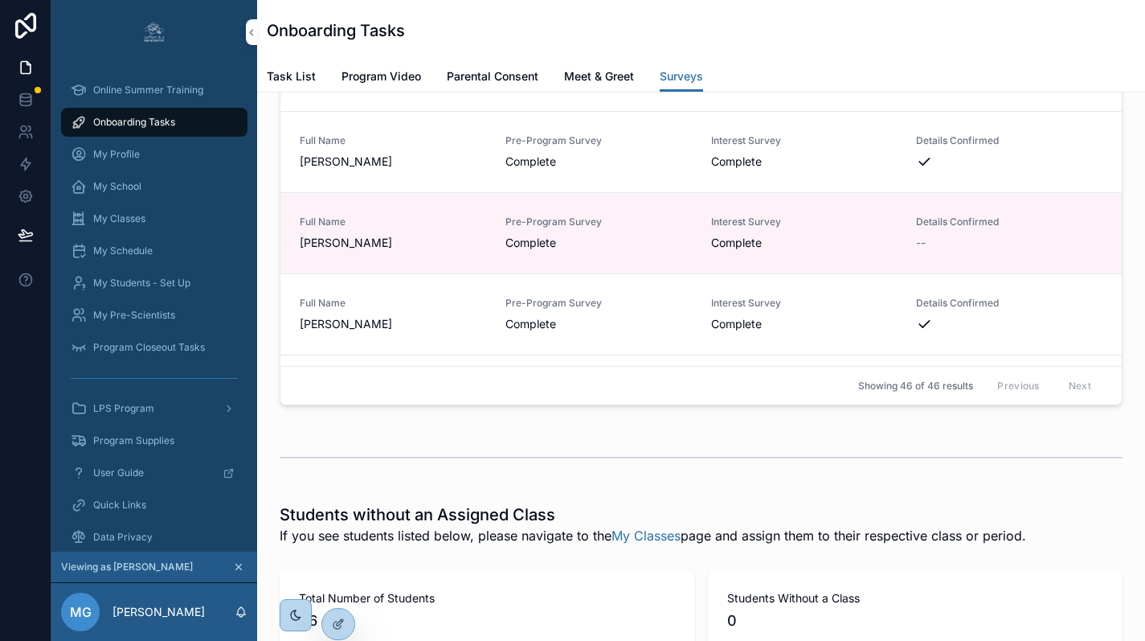
scroll to position [2090, 0]
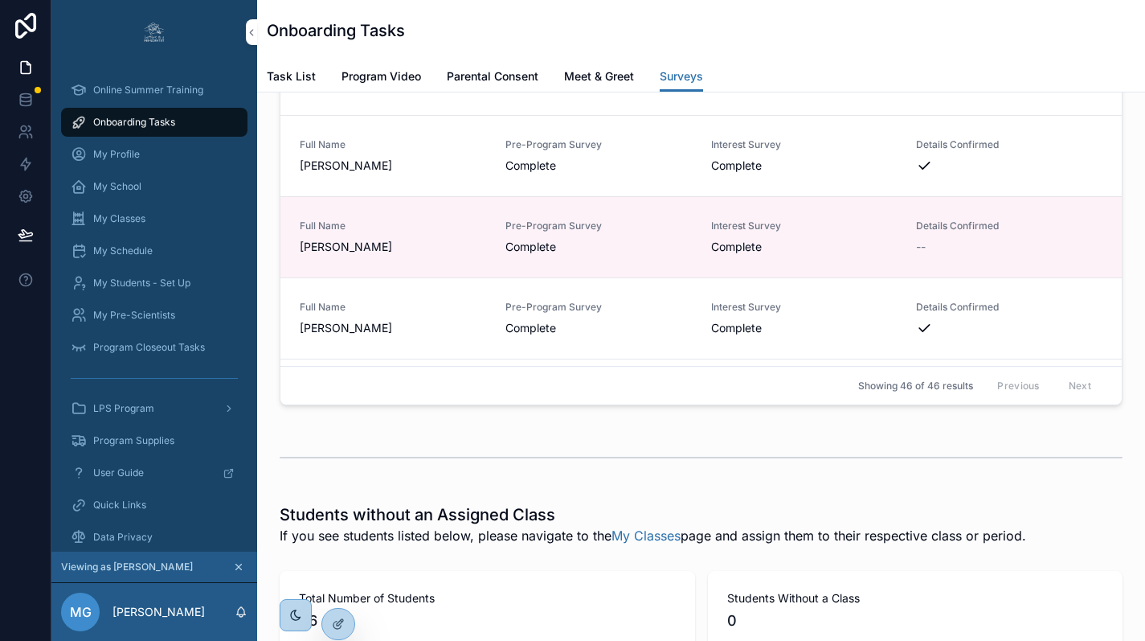
click at [168, 285] on span "My Students - Set Up" at bounding box center [141, 282] width 97 height 13
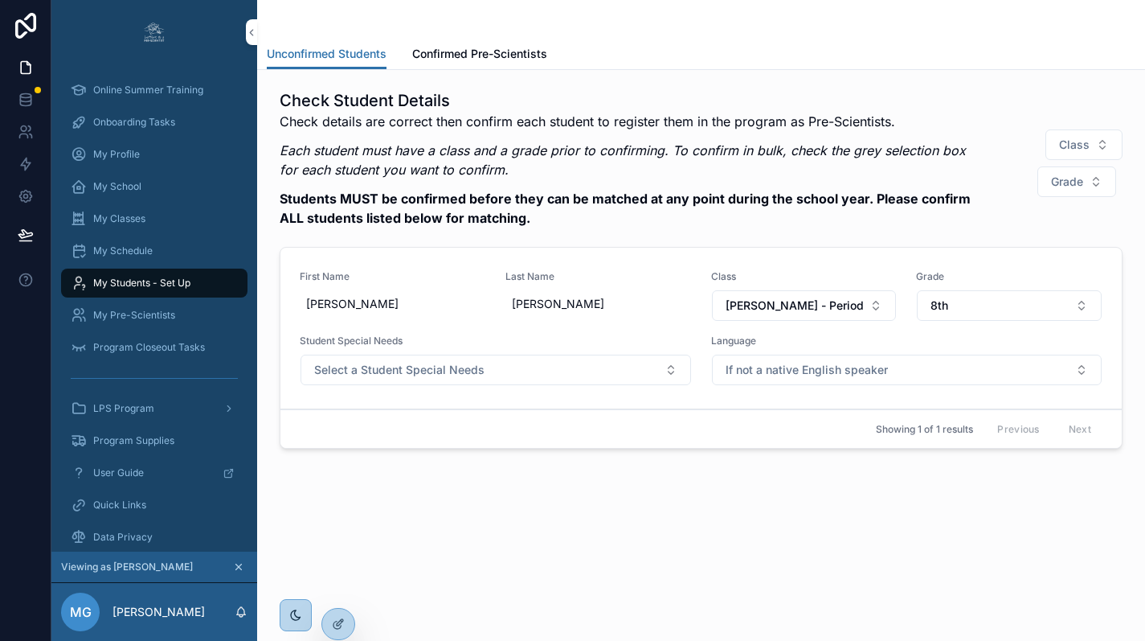
click at [151, 124] on span "Onboarding Tasks" at bounding box center [134, 122] width 82 height 13
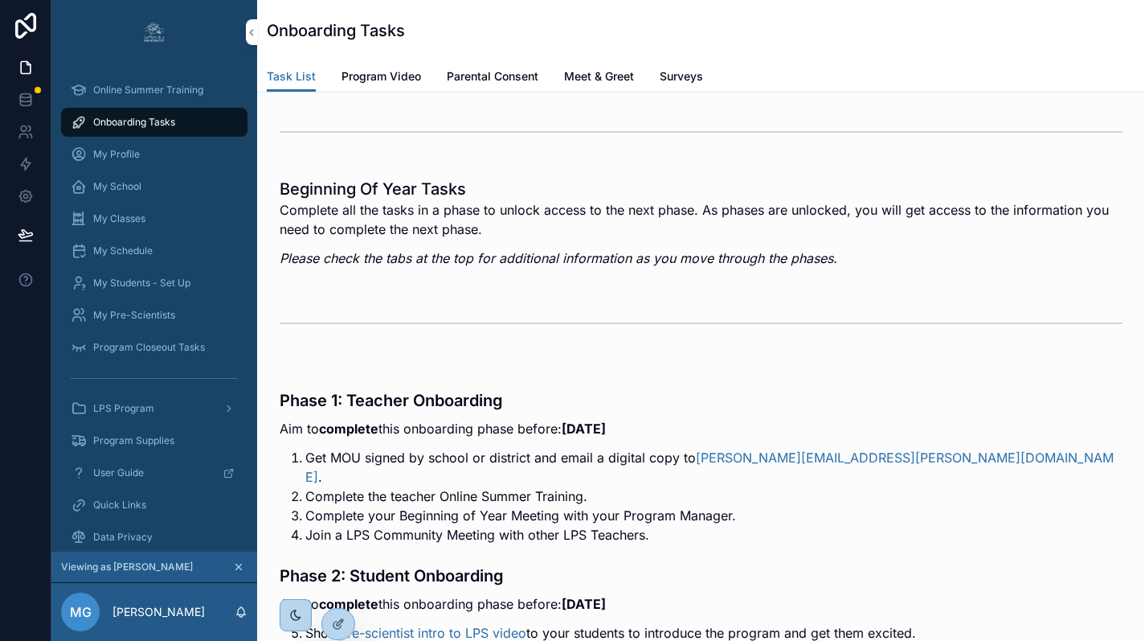
click at [687, 83] on span "Surveys" at bounding box center [681, 76] width 43 height 16
